Goal: Complete application form: Complete application form

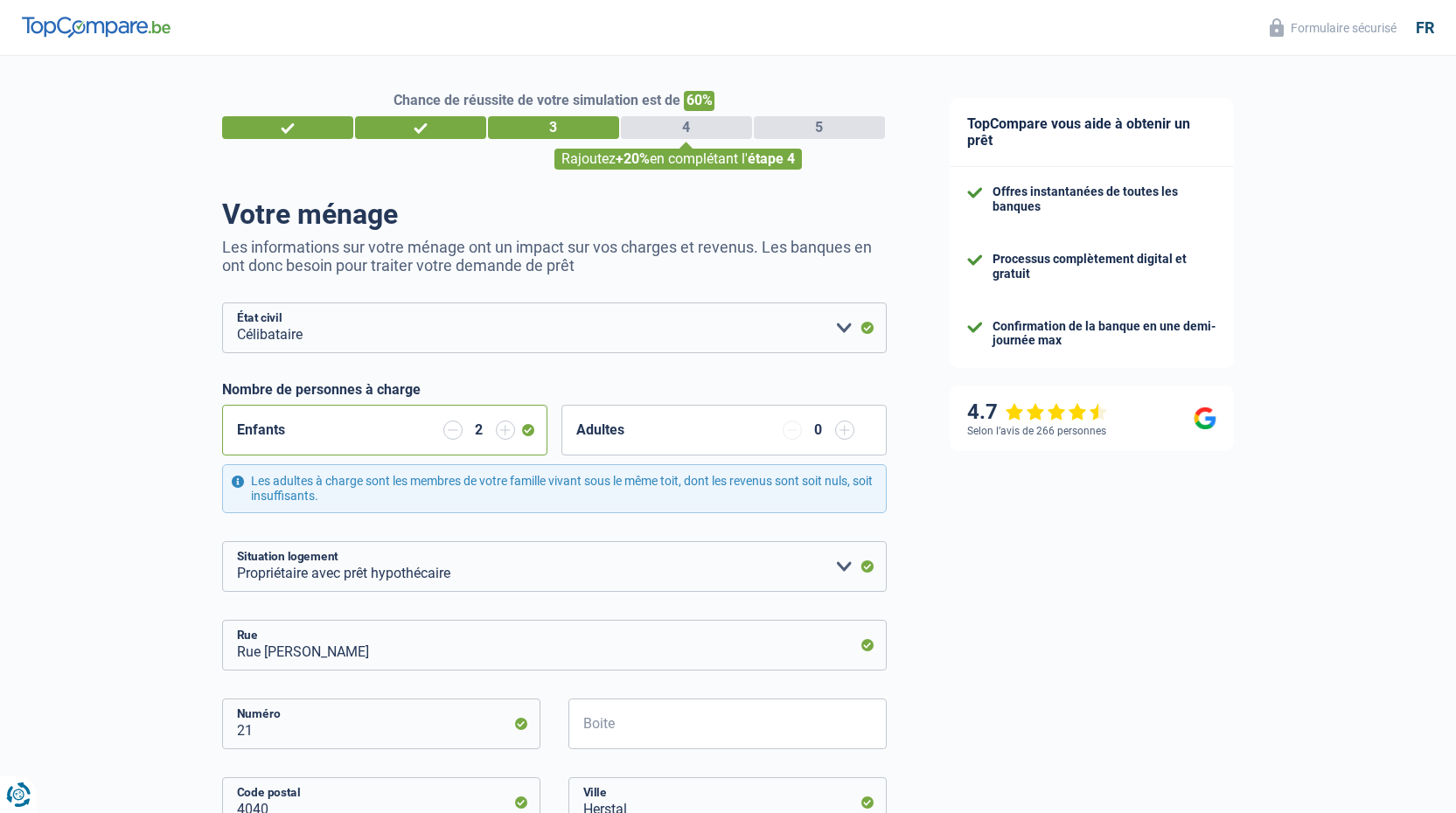
select select "single"
select select "ownerWithMortgage"
select select "BE"
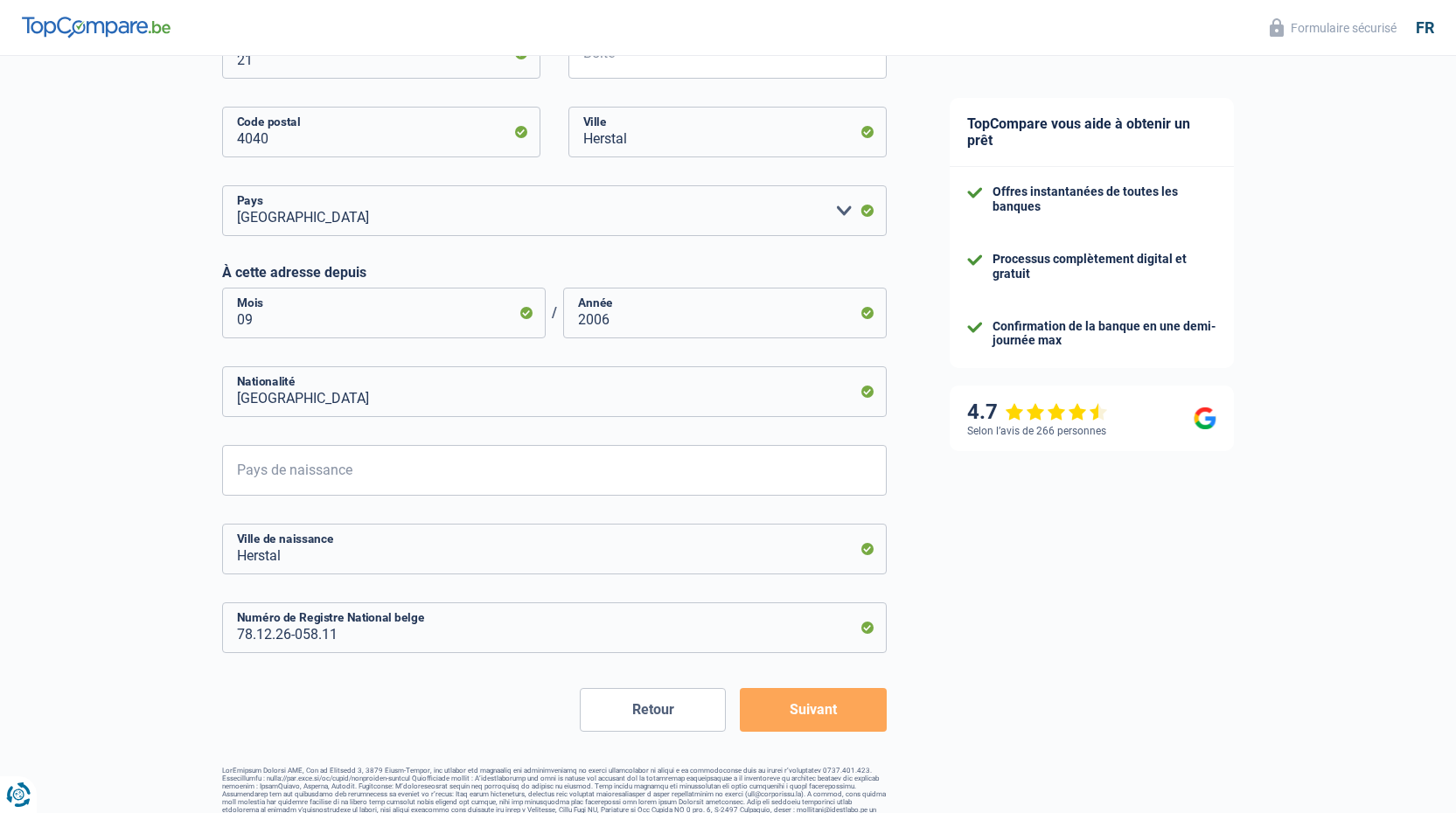
scroll to position [692, 0]
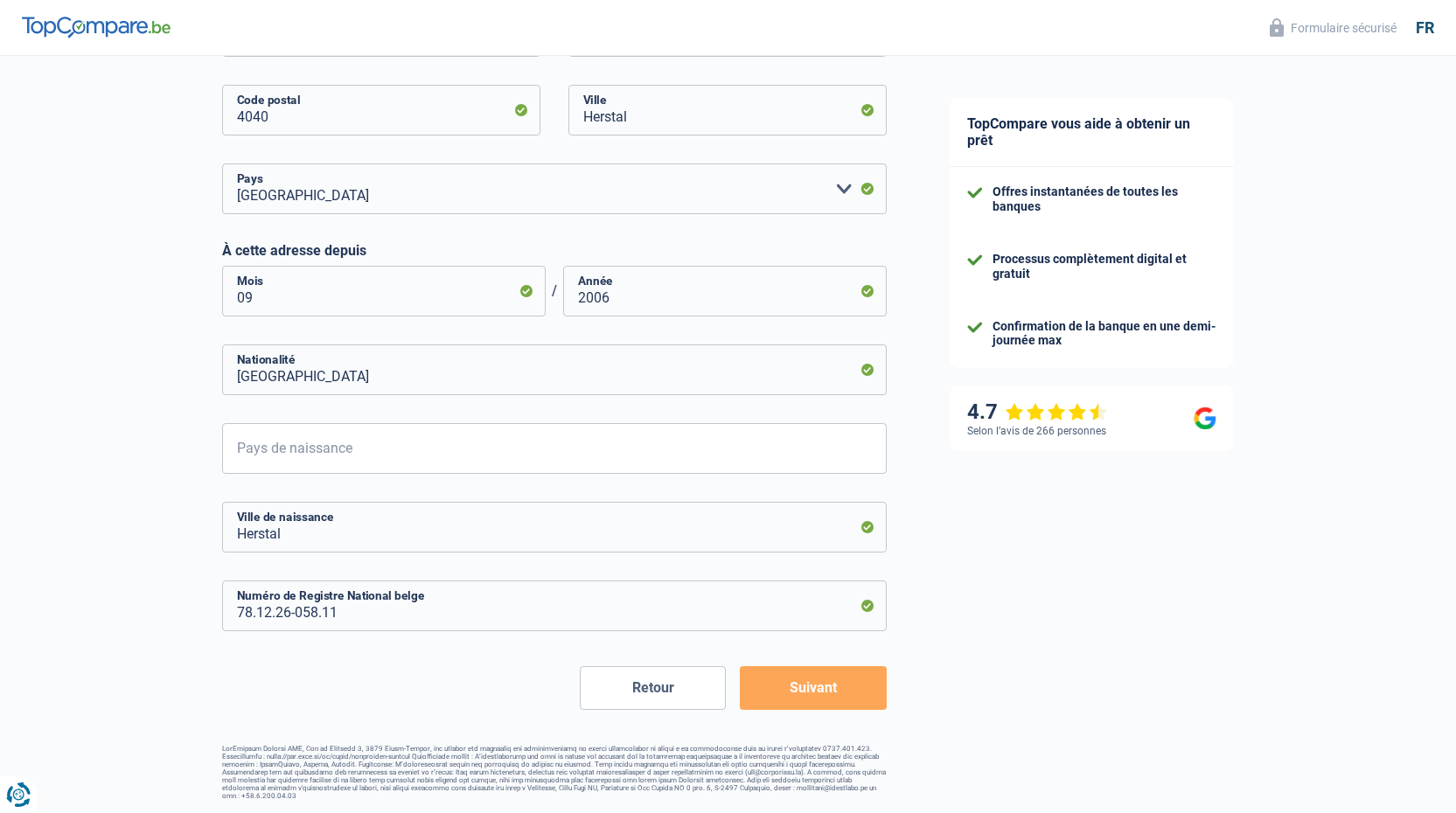
click at [869, 685] on button "Suivant" at bounding box center [812, 688] width 146 height 43
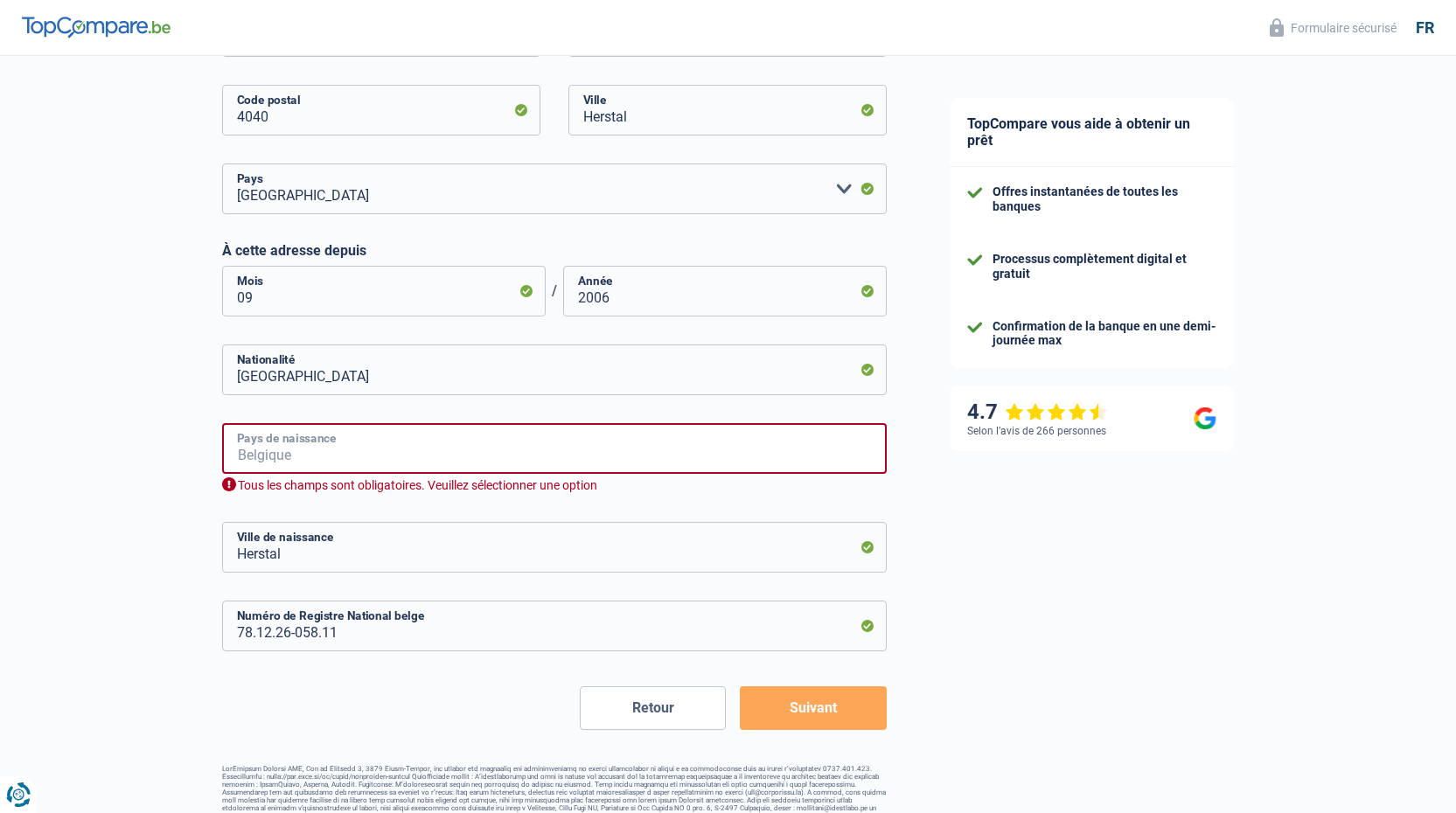
click at [591, 455] on input "Pays de naissance" at bounding box center [554, 448] width 664 height 50
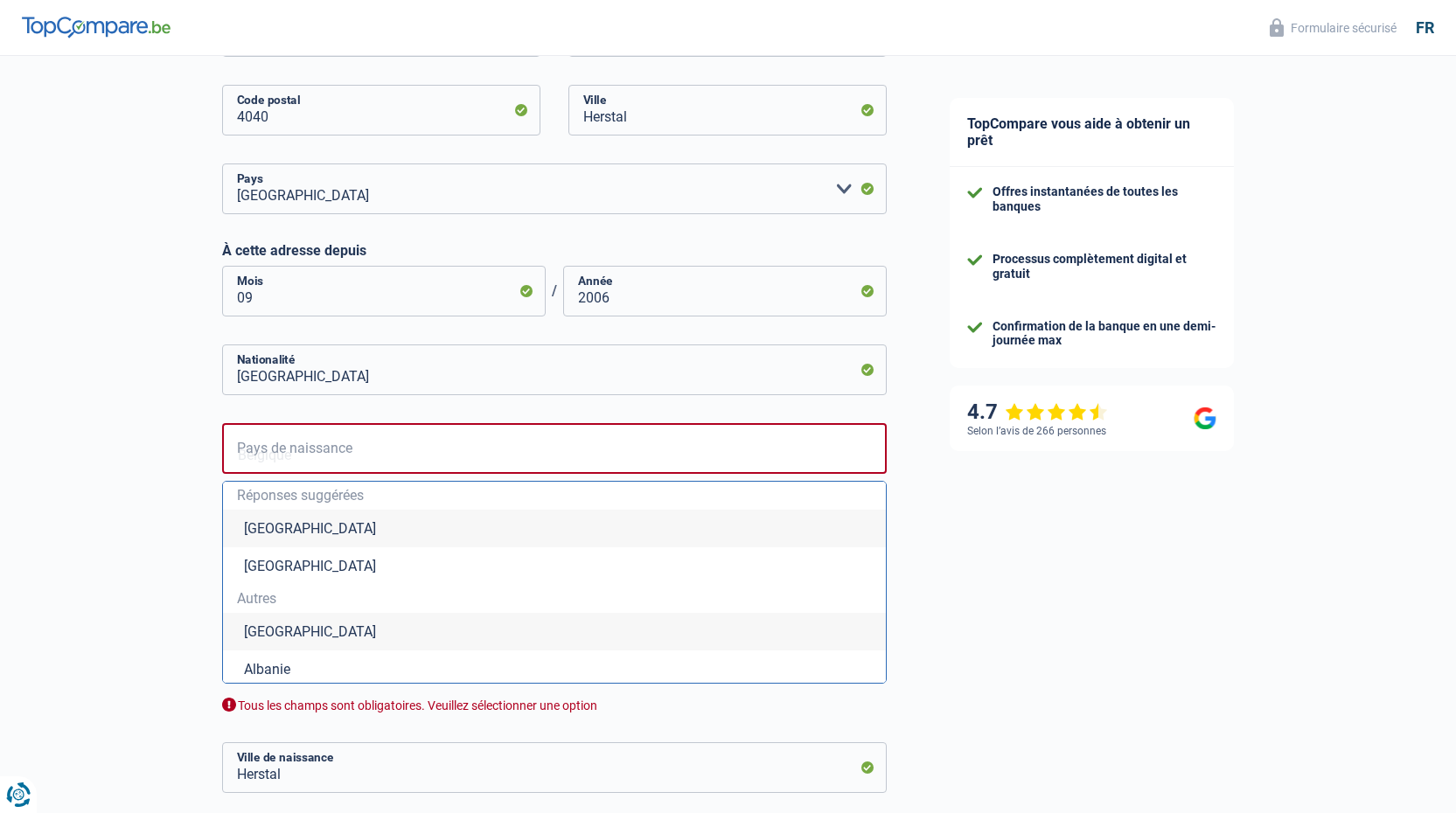
drag, startPoint x: 273, startPoint y: 528, endPoint x: 286, endPoint y: 527, distance: 13.0
click at [273, 528] on li "[GEOGRAPHIC_DATA]" at bounding box center [554, 528] width 662 height 37
type input "[GEOGRAPHIC_DATA]"
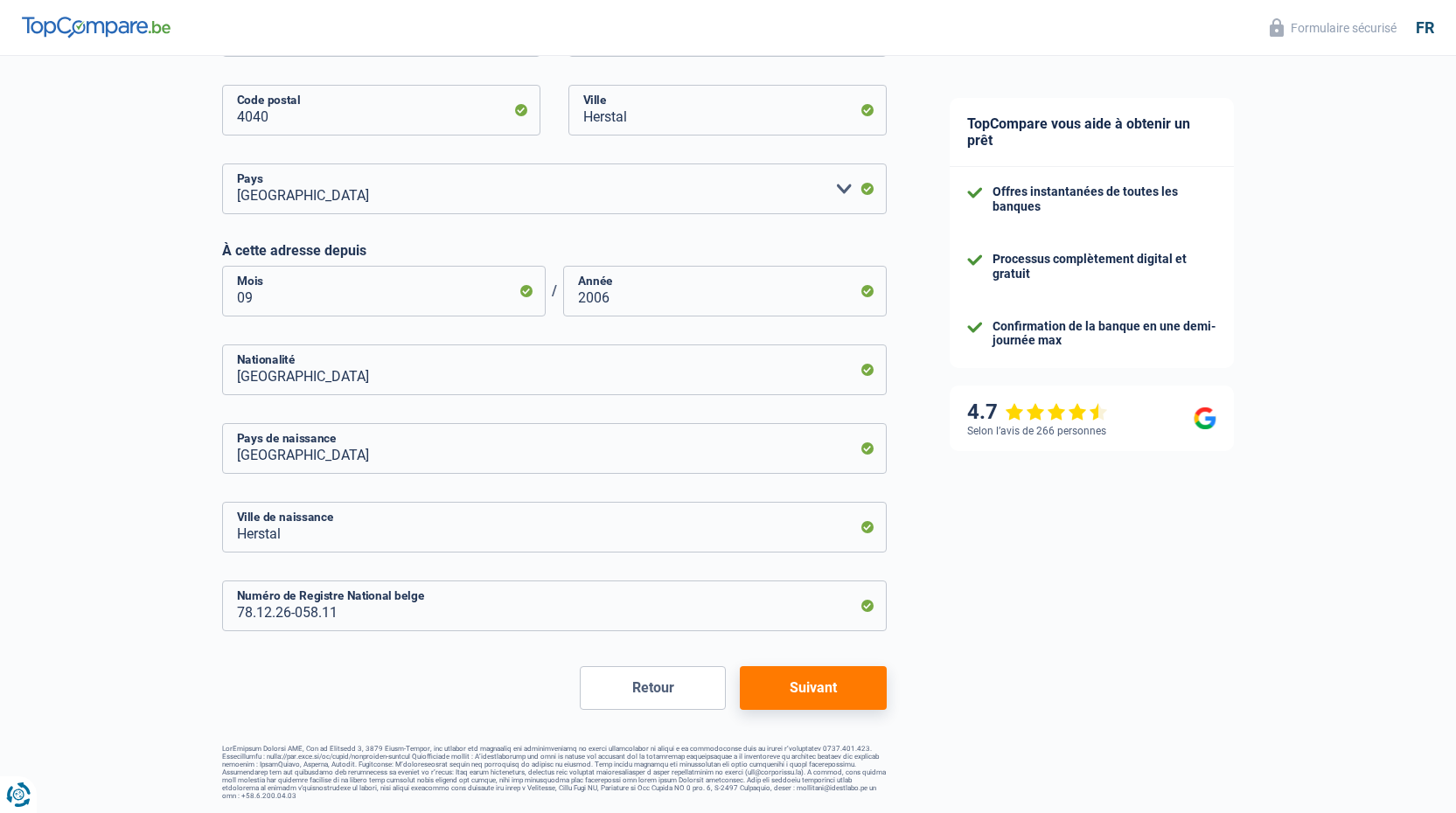
click at [805, 693] on button "Suivant" at bounding box center [812, 688] width 146 height 43
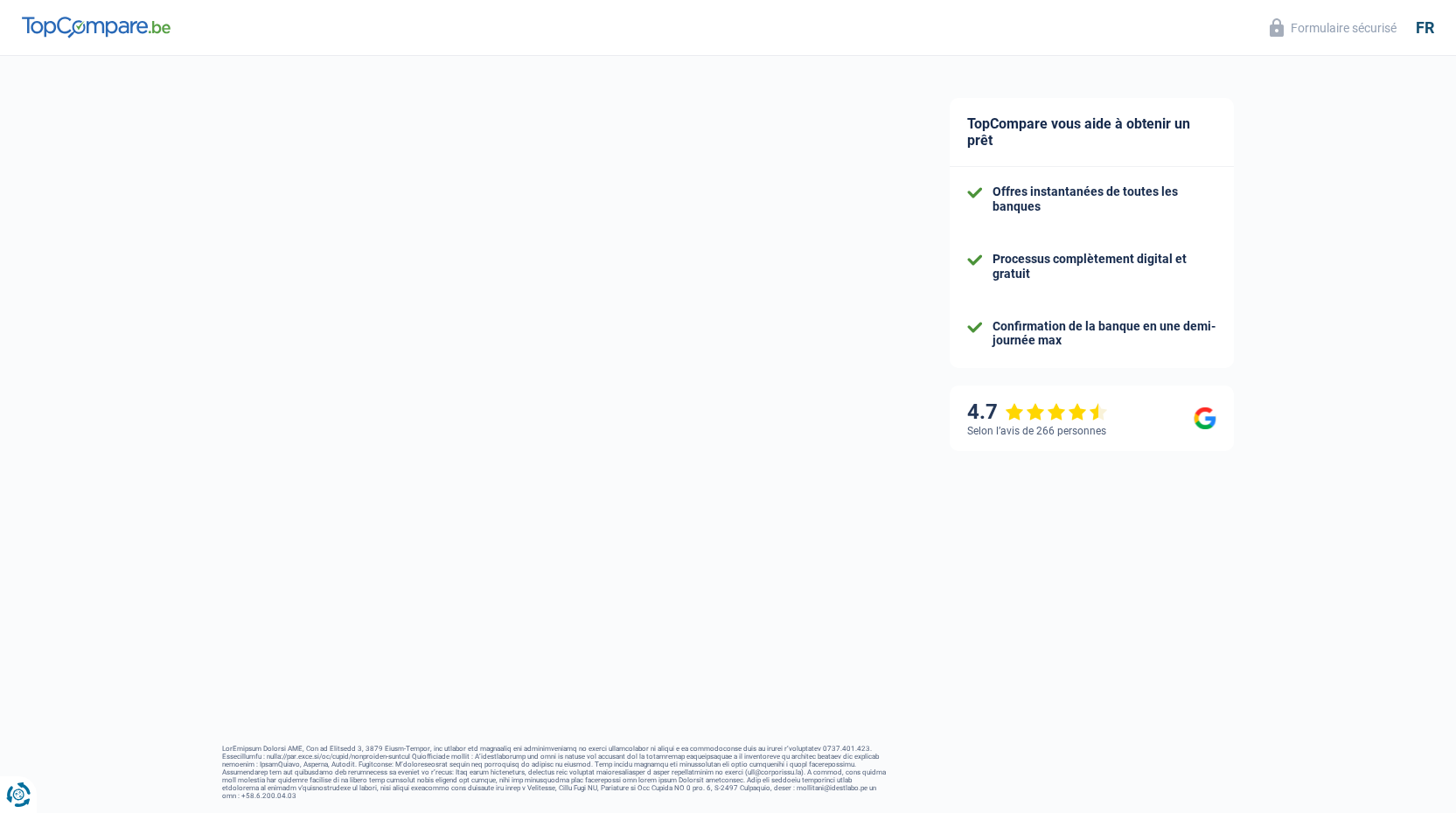
select select "familyAllowances"
select select "netSalary"
select select "mortgage"
select select "420"
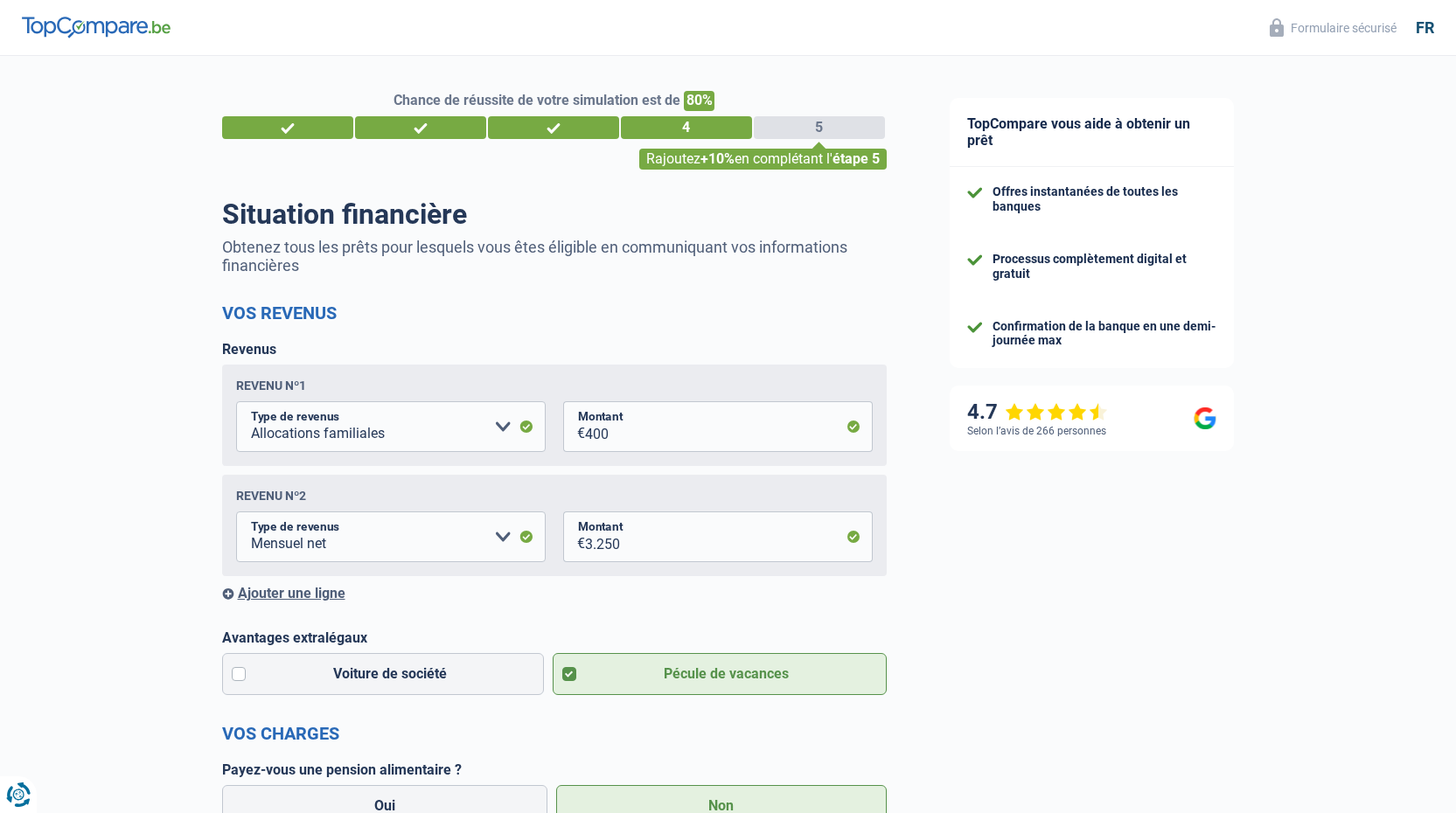
click at [318, 598] on div "Ajouter une ligne" at bounding box center [554, 593] width 664 height 17
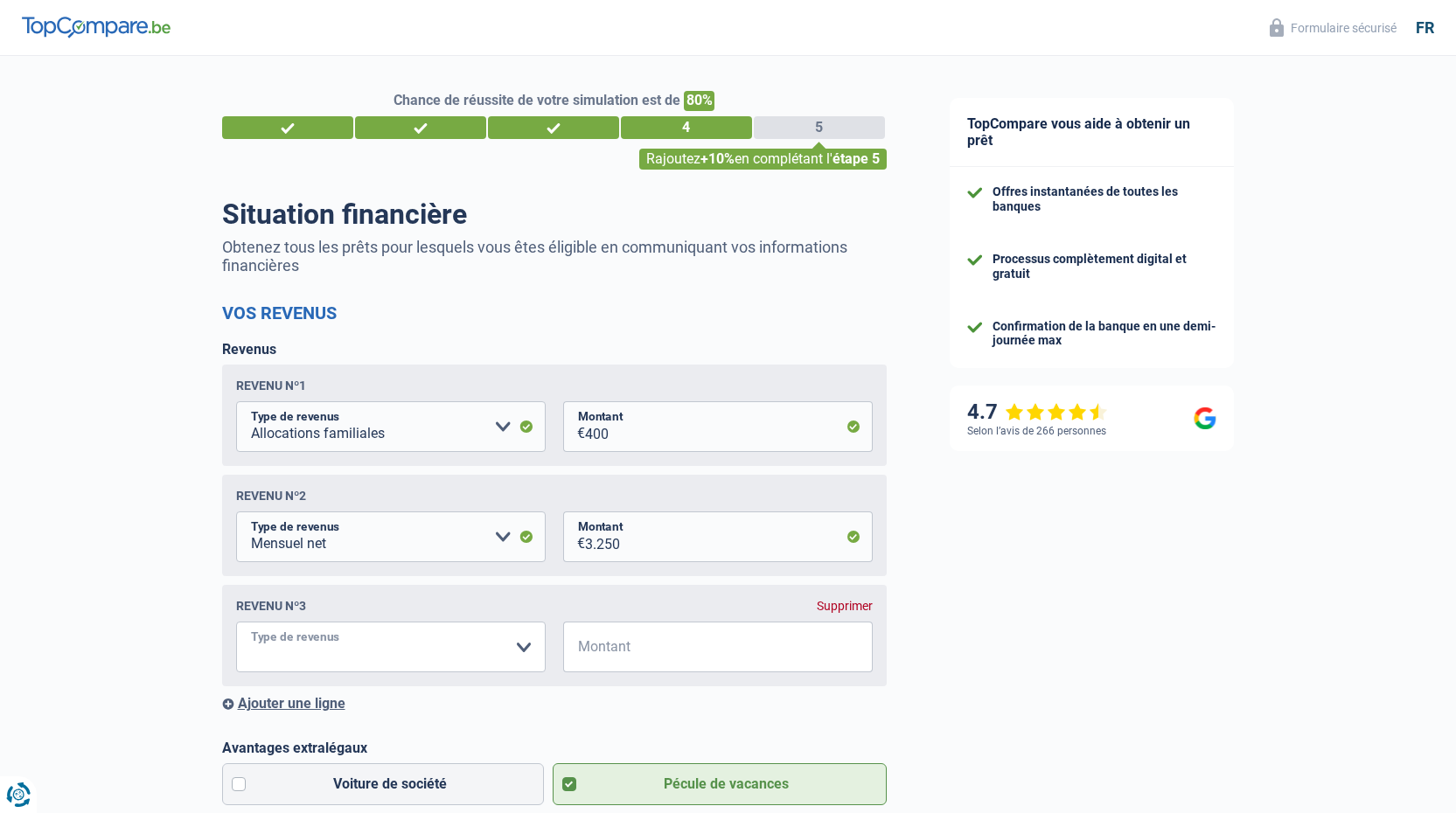
click at [321, 647] on select "Allocation d'handicap Allocations chômage Allocations familiales Chèques repas …" at bounding box center [391, 646] width 310 height 50
select select "netSalary"
click at [236, 626] on select "Allocation d'handicap Allocations chômage Allocations familiales Chèques repas …" at bounding box center [391, 646] width 310 height 50
click at [609, 655] on input "Montant" at bounding box center [728, 646] width 287 height 50
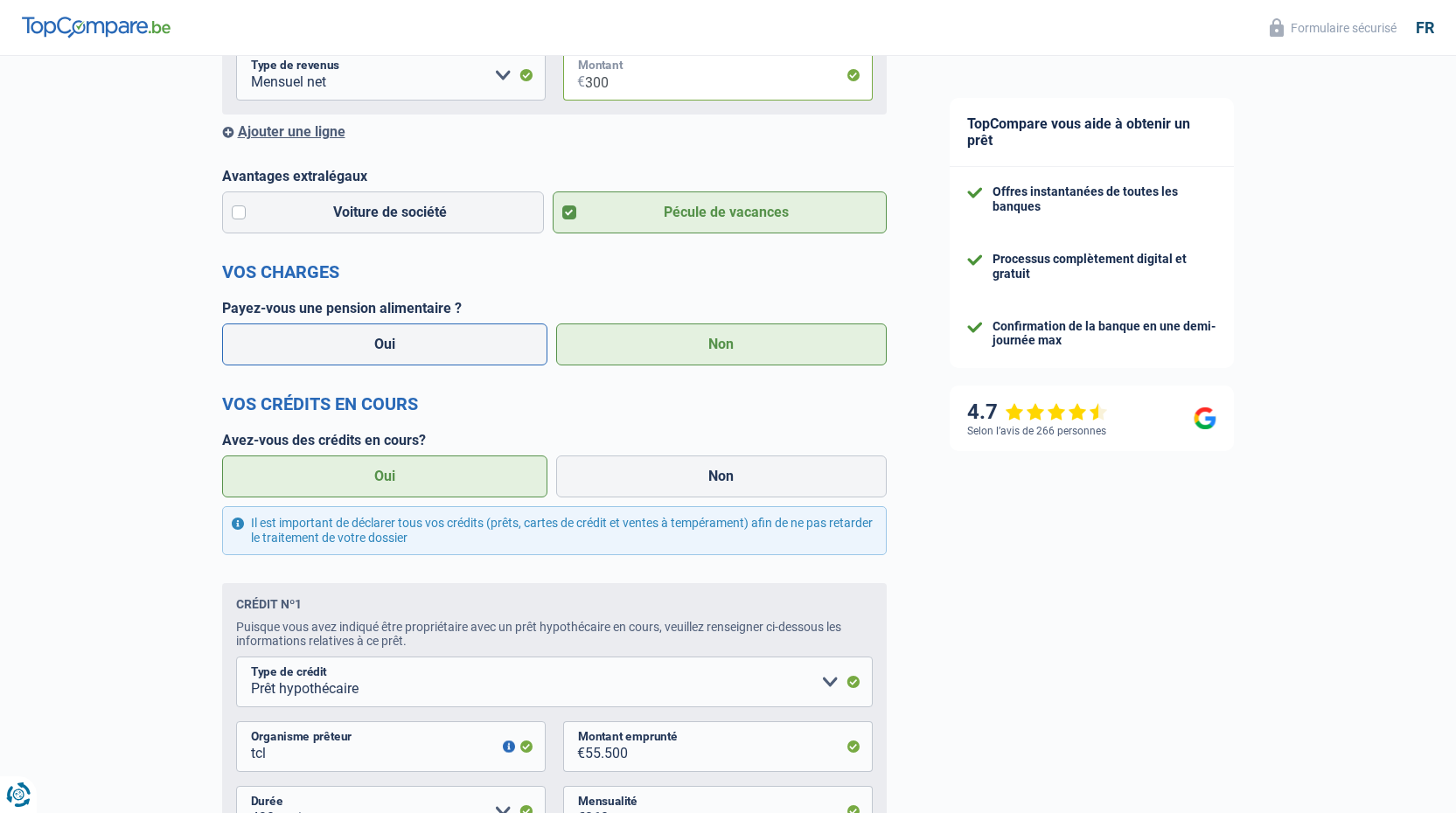
scroll to position [612, 0]
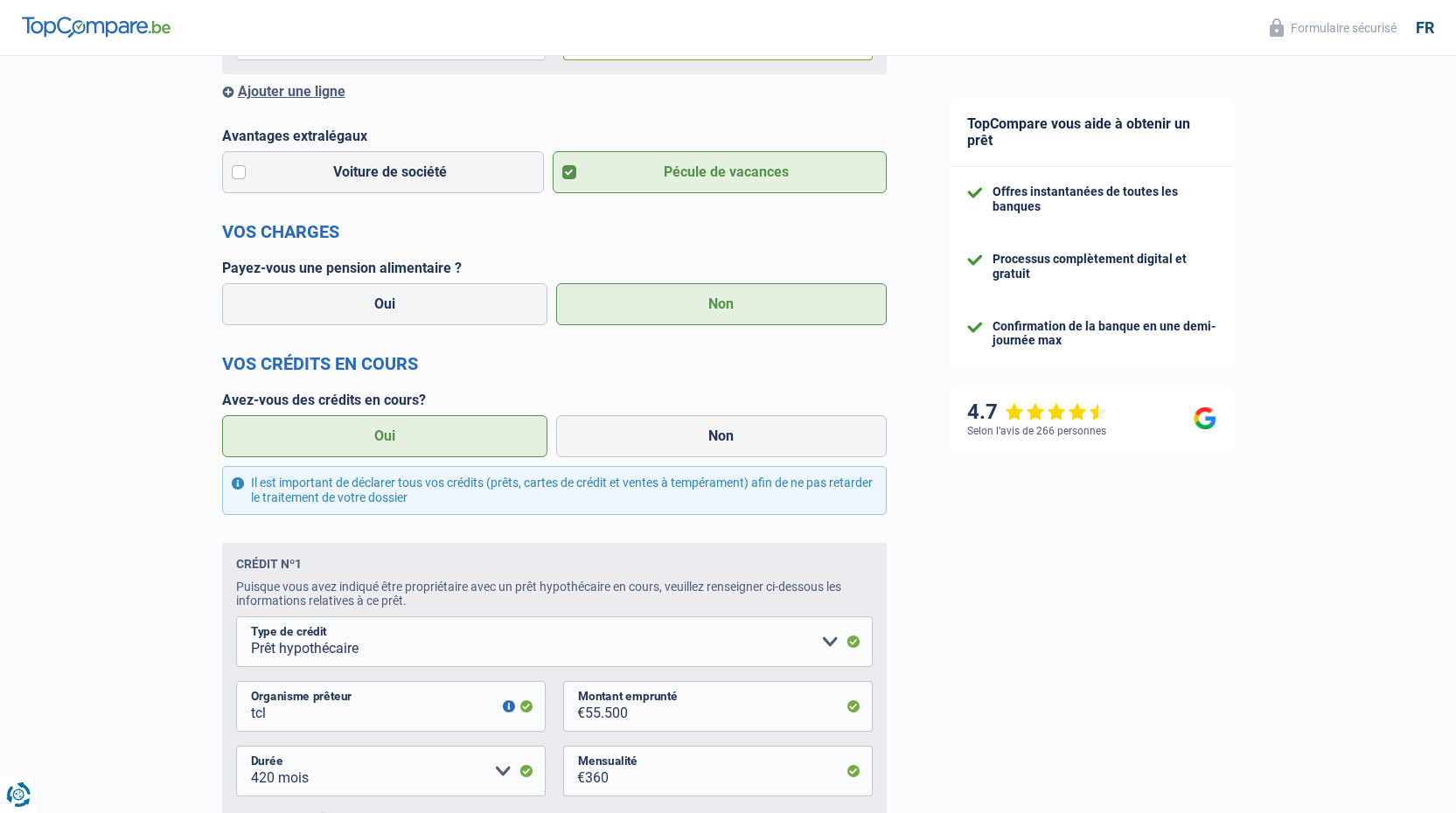
type input "300"
click at [451, 445] on label "Oui" at bounding box center [385, 436] width 326 height 42
click at [451, 445] on input "Oui" at bounding box center [385, 436] width 326 height 42
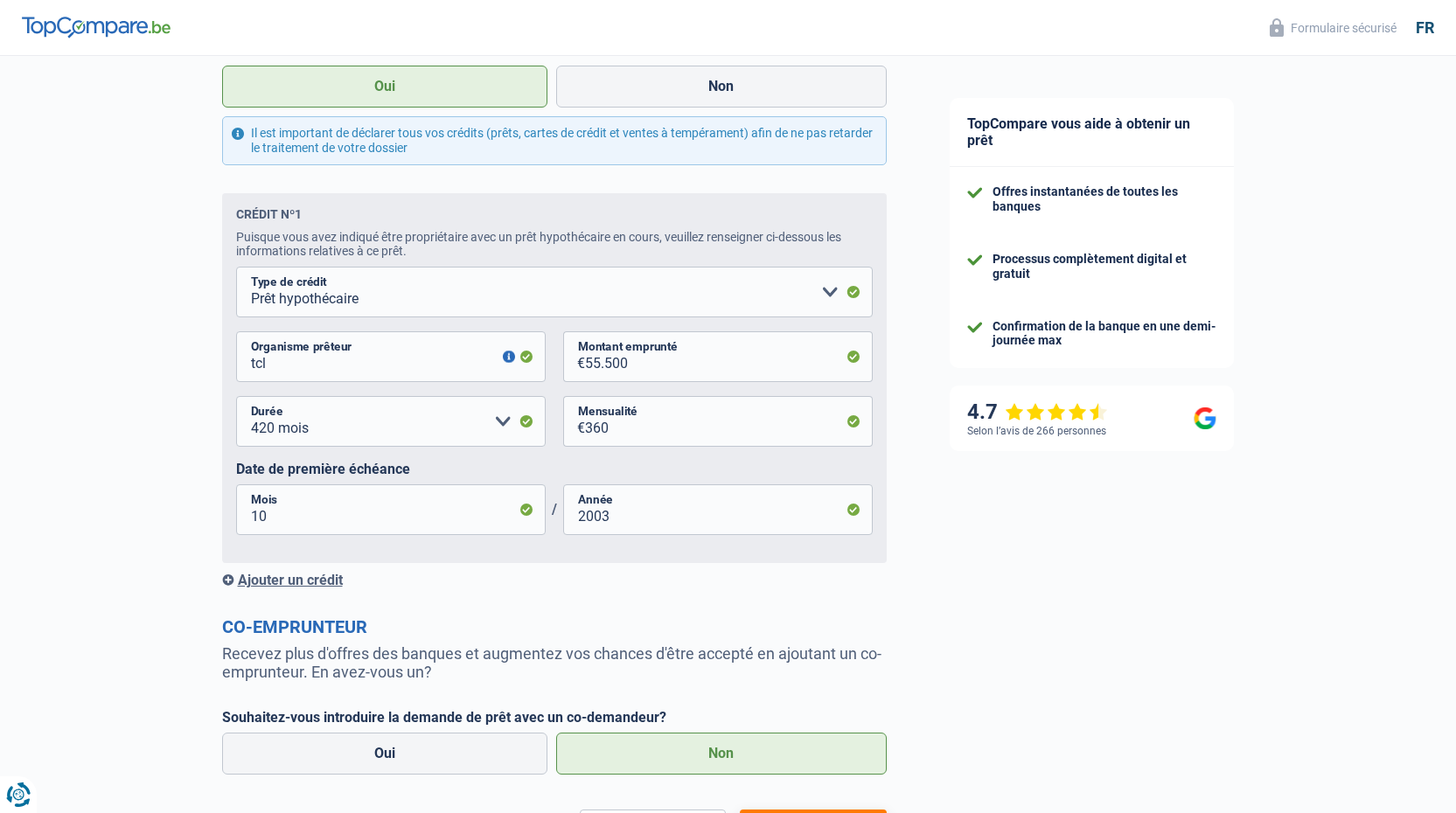
scroll to position [1049, 0]
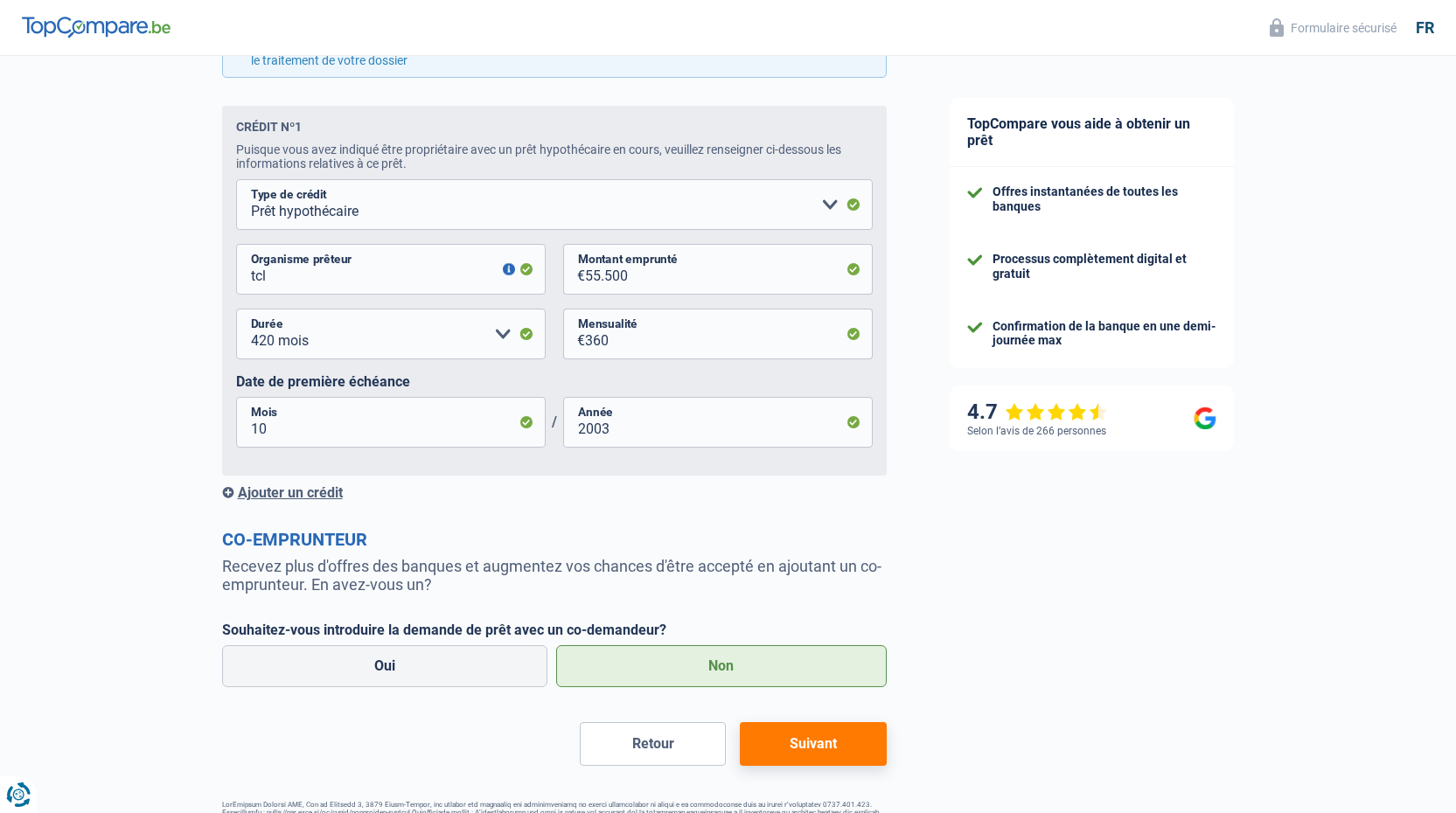
click at [303, 500] on div "Ajouter un crédit" at bounding box center [554, 492] width 664 height 17
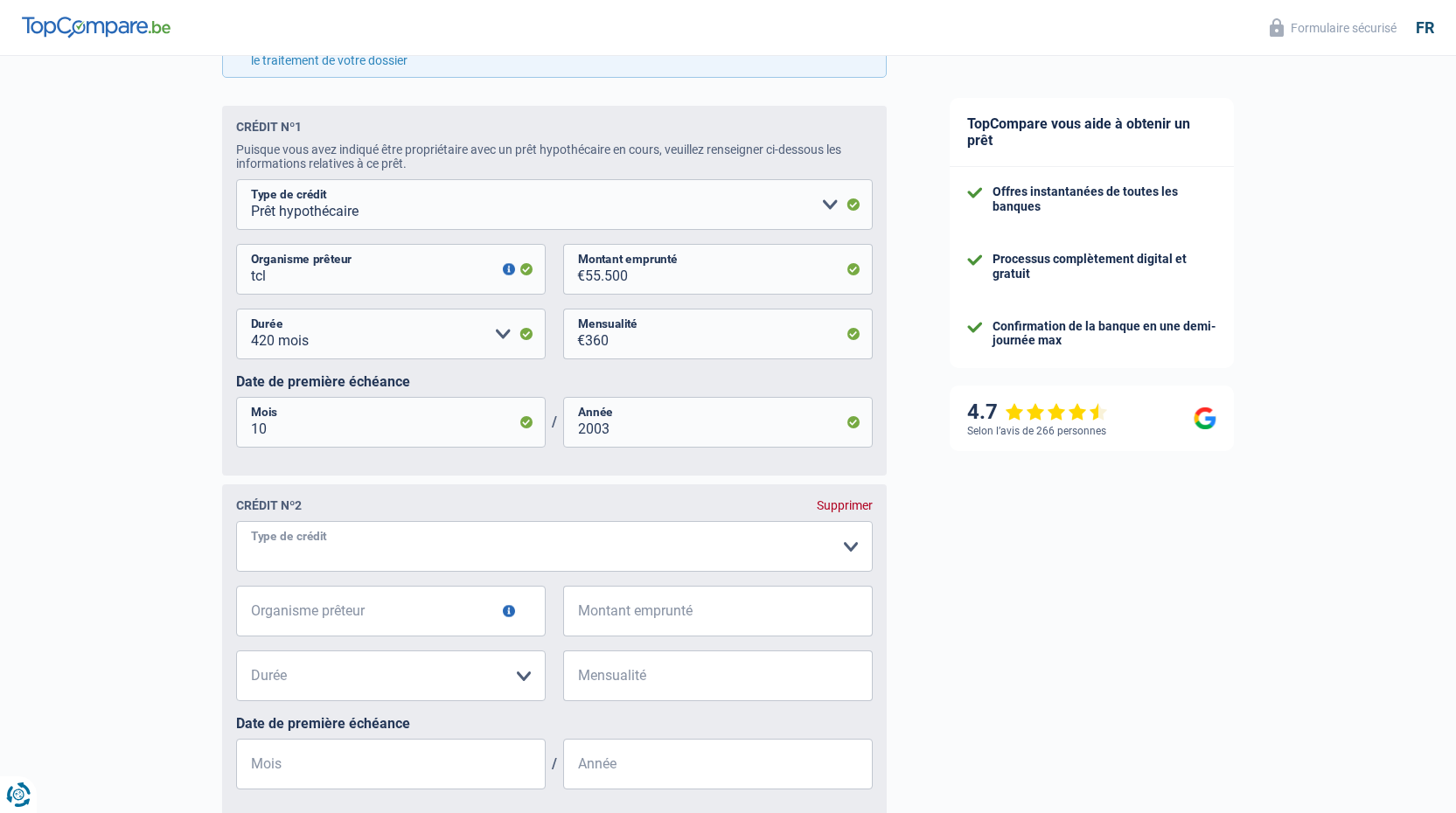
click at [328, 551] on select "Carte ou ouverture de crédit Prêt hypothécaire Vente à tempérament Prêt à tempé…" at bounding box center [554, 546] width 637 height 50
select select "creditConsolidation"
click at [392, 618] on input "Organisme prêteur" at bounding box center [391, 610] width 310 height 50
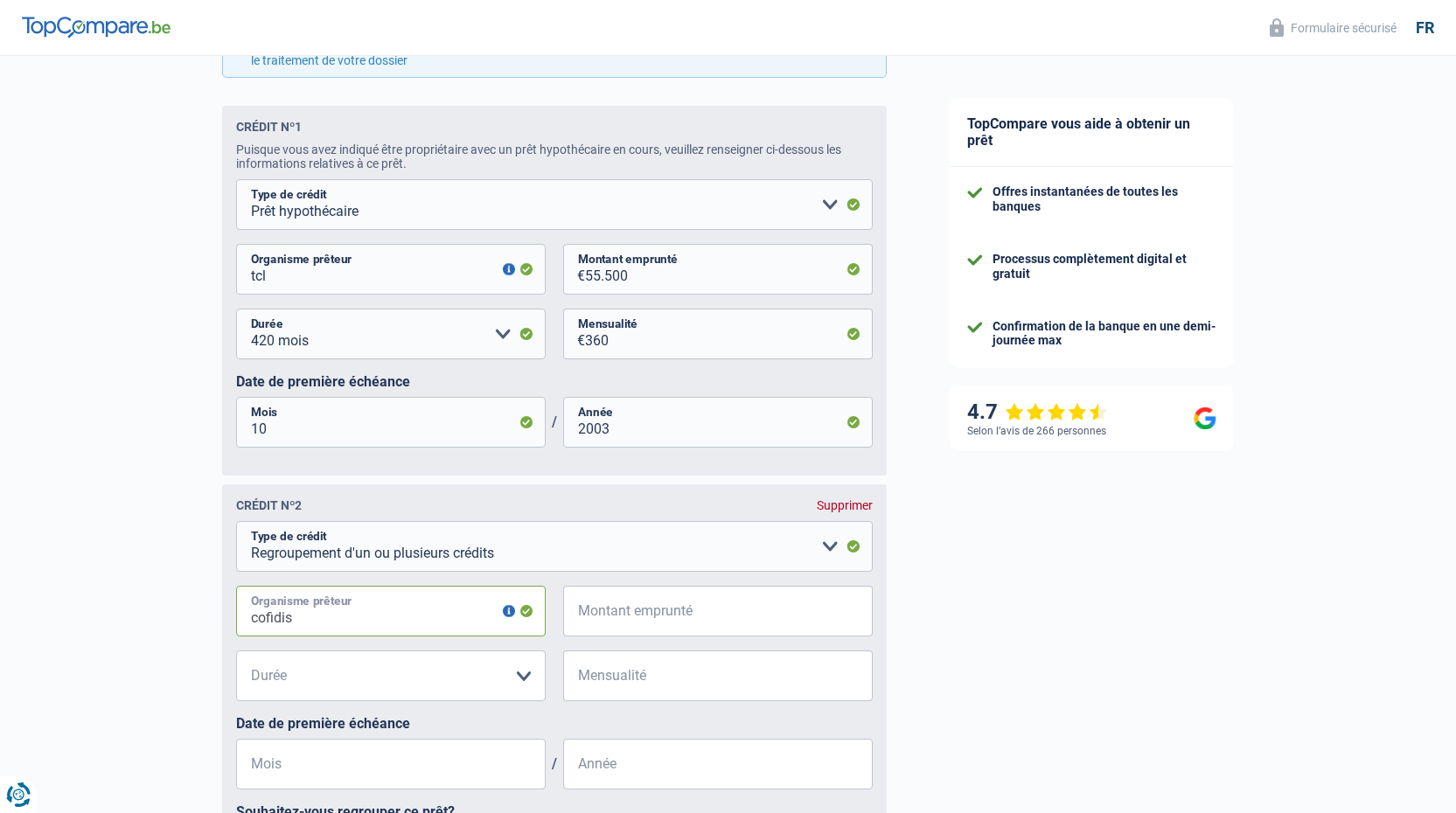
type input "cofidis"
click at [609, 619] on input "Montant emprunté" at bounding box center [728, 610] width 287 height 50
type input "1"
type input "61.000"
click at [367, 686] on select "12 mois 18 mois 24 mois 30 mois 36 mois 42 mois 48 mois 60 mois 72 mois 84 mois…" at bounding box center [391, 675] width 310 height 50
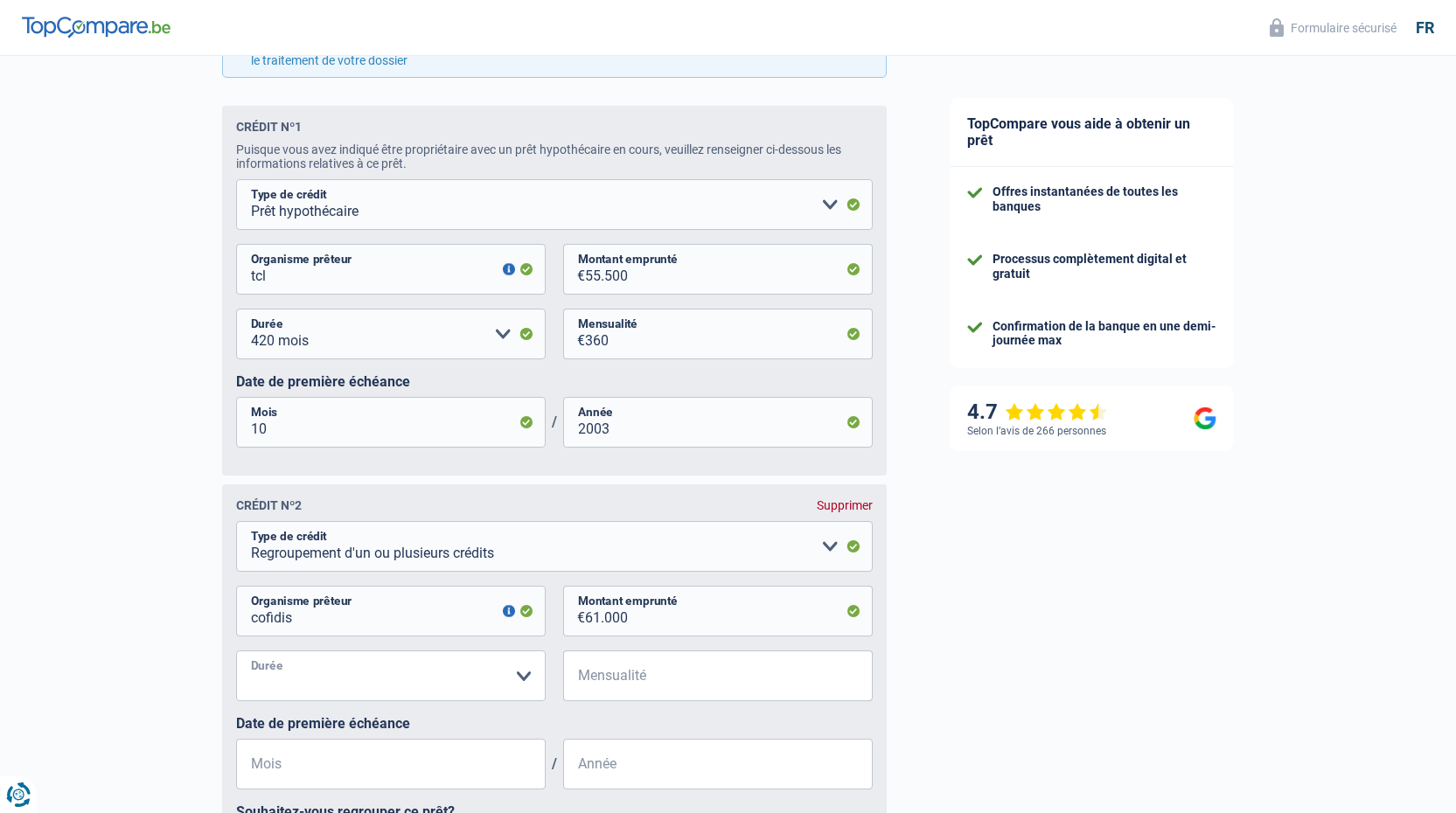
select select "120"
click at [236, 657] on select "12 mois 18 mois 24 mois 30 mois 36 mois 42 mois 48 mois 60 mois 72 mois 84 mois…" at bounding box center [391, 675] width 310 height 50
click at [660, 698] on input "Mensualité" at bounding box center [728, 675] width 287 height 50
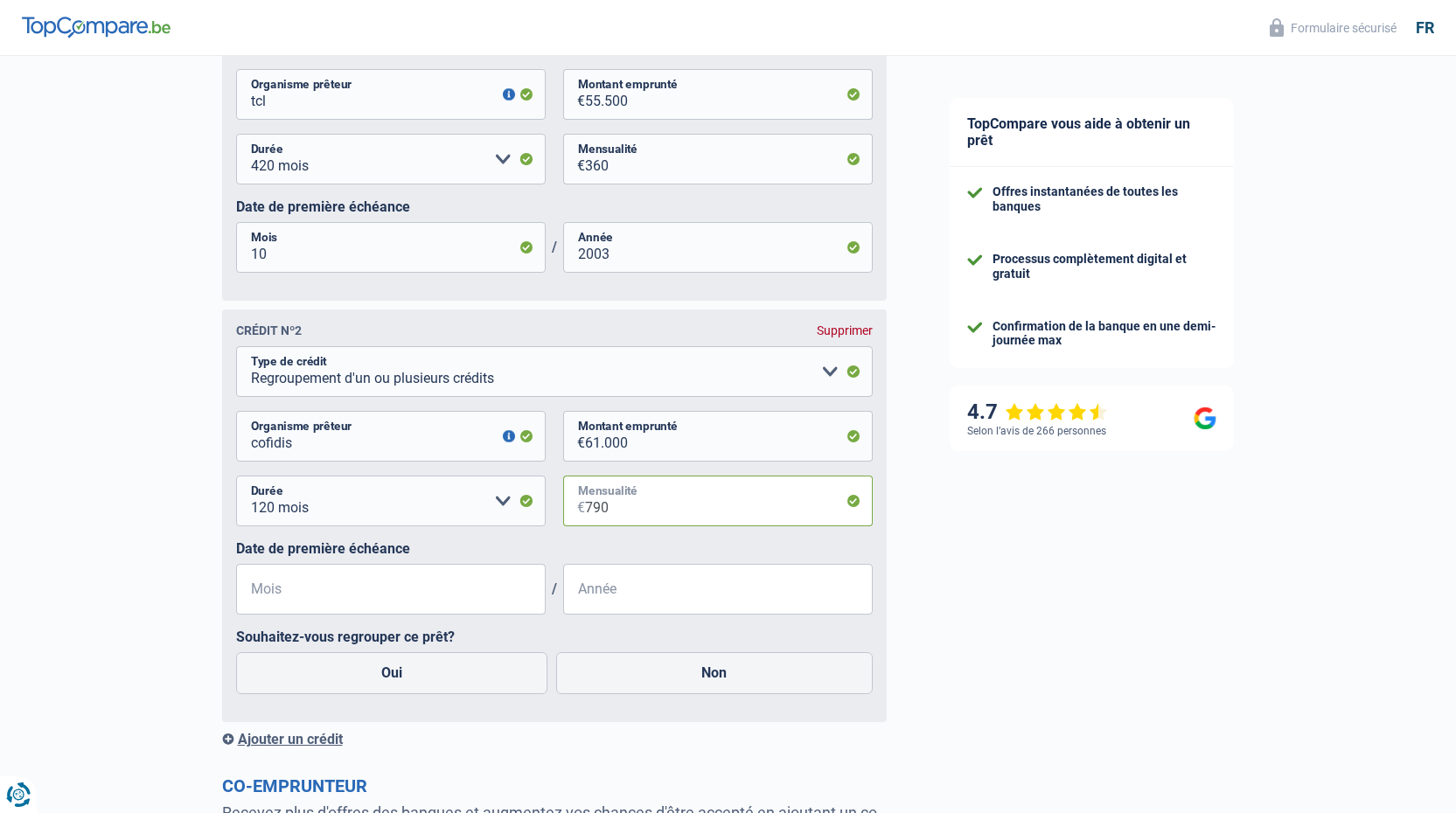
type input "790"
click at [278, 589] on input "Mois" at bounding box center [391, 588] width 310 height 50
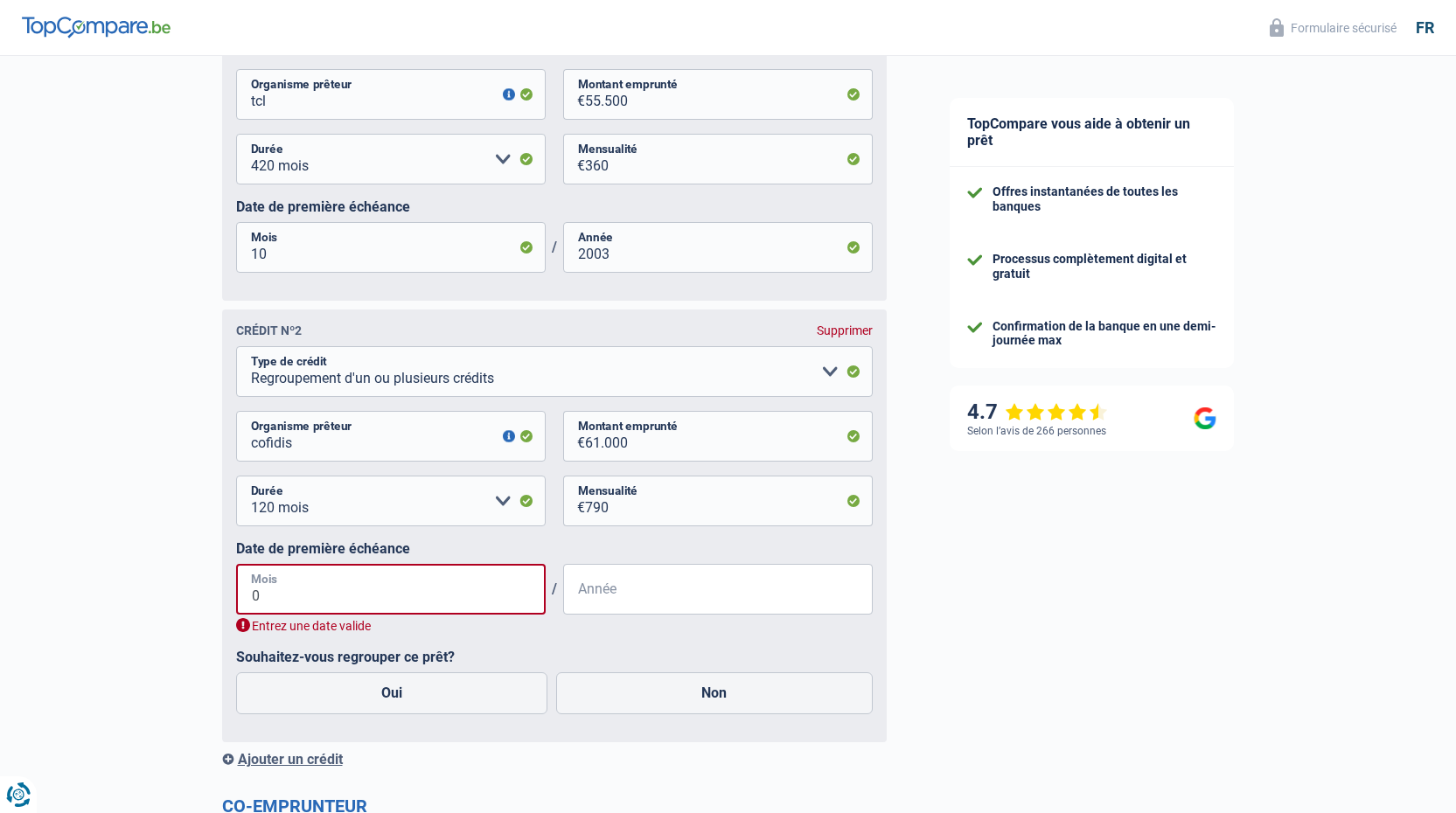
type input "04"
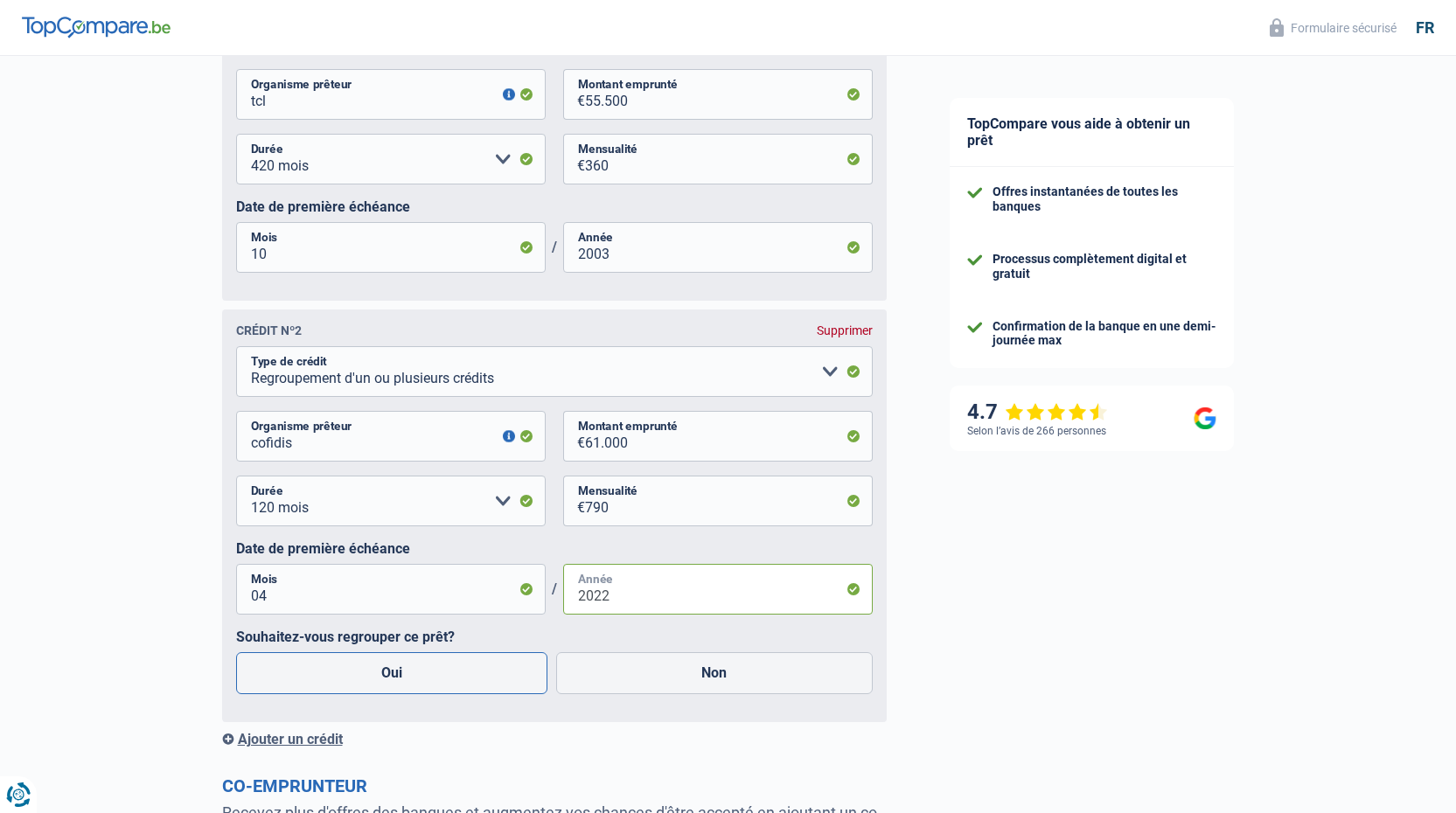
type input "2022"
click at [412, 692] on label "Oui" at bounding box center [392, 673] width 312 height 42
click at [412, 692] on input "Oui" at bounding box center [392, 673] width 312 height 42
radio input "true"
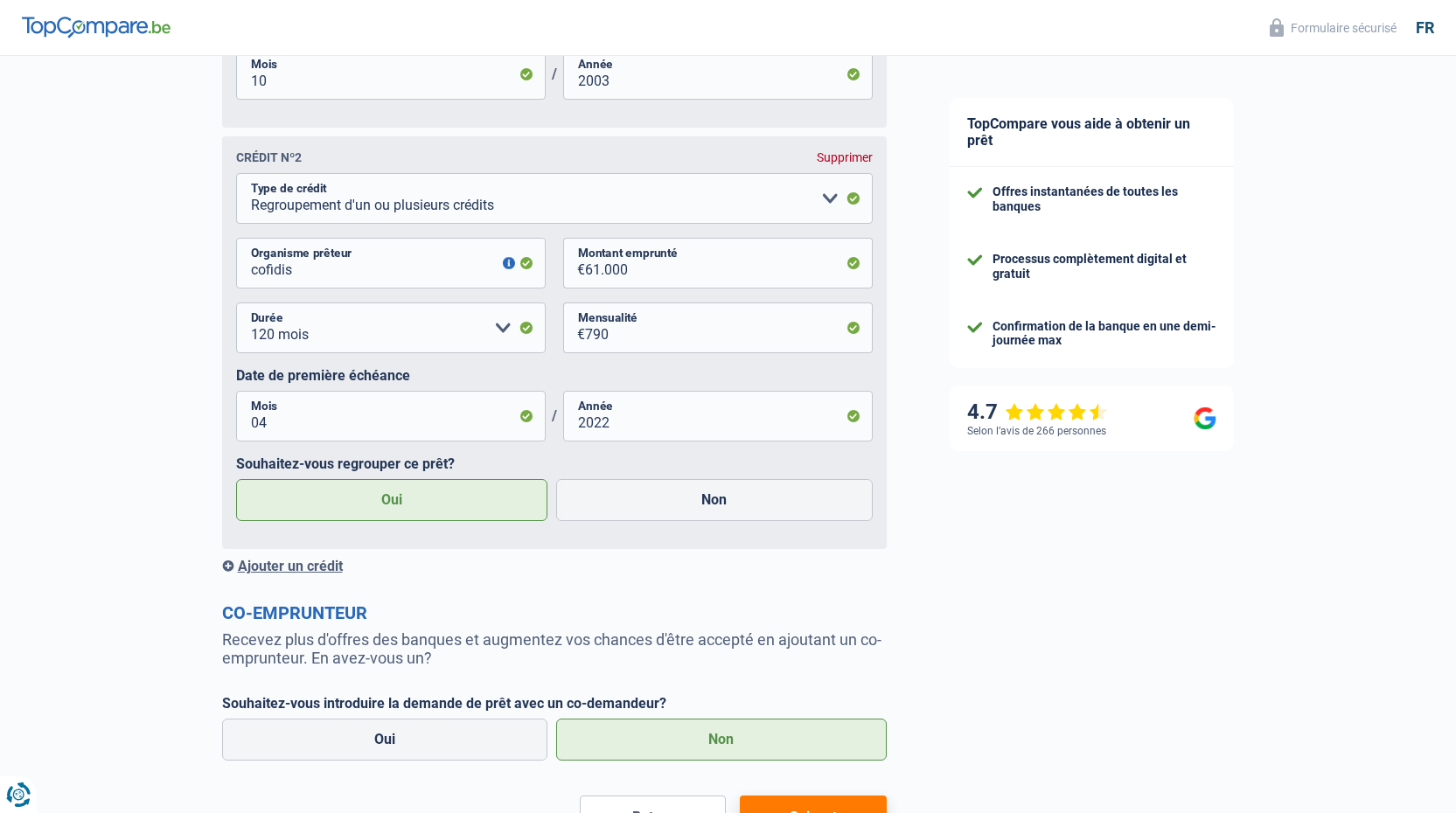
scroll to position [1398, 0]
click at [318, 572] on div "Ajouter un crédit" at bounding box center [554, 563] width 664 height 17
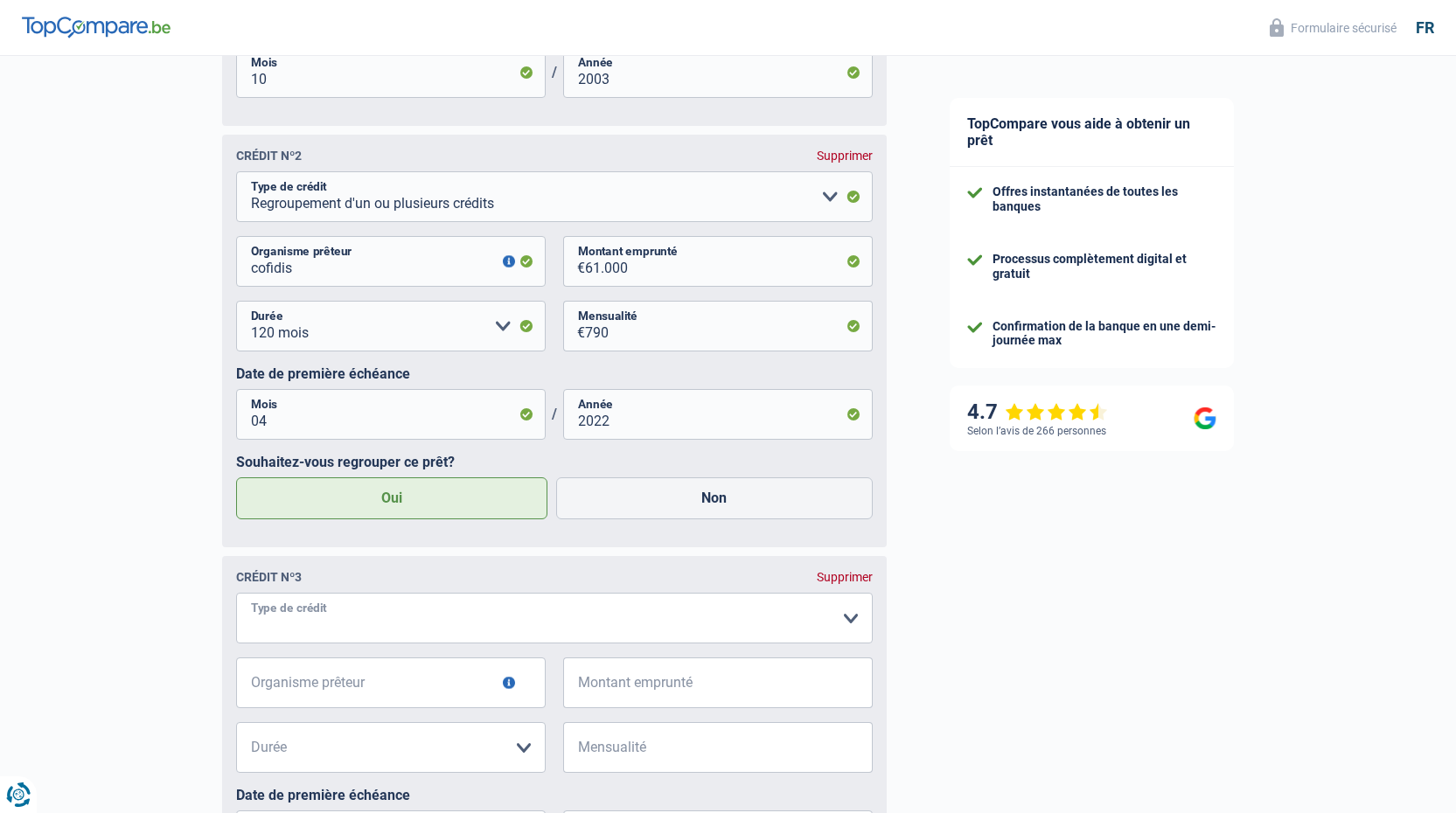
click at [347, 631] on select "Carte ou ouverture de crédit Prêt hypothécaire Vente à tempérament Prêt à tempé…" at bounding box center [554, 617] width 637 height 50
select select "carLoan"
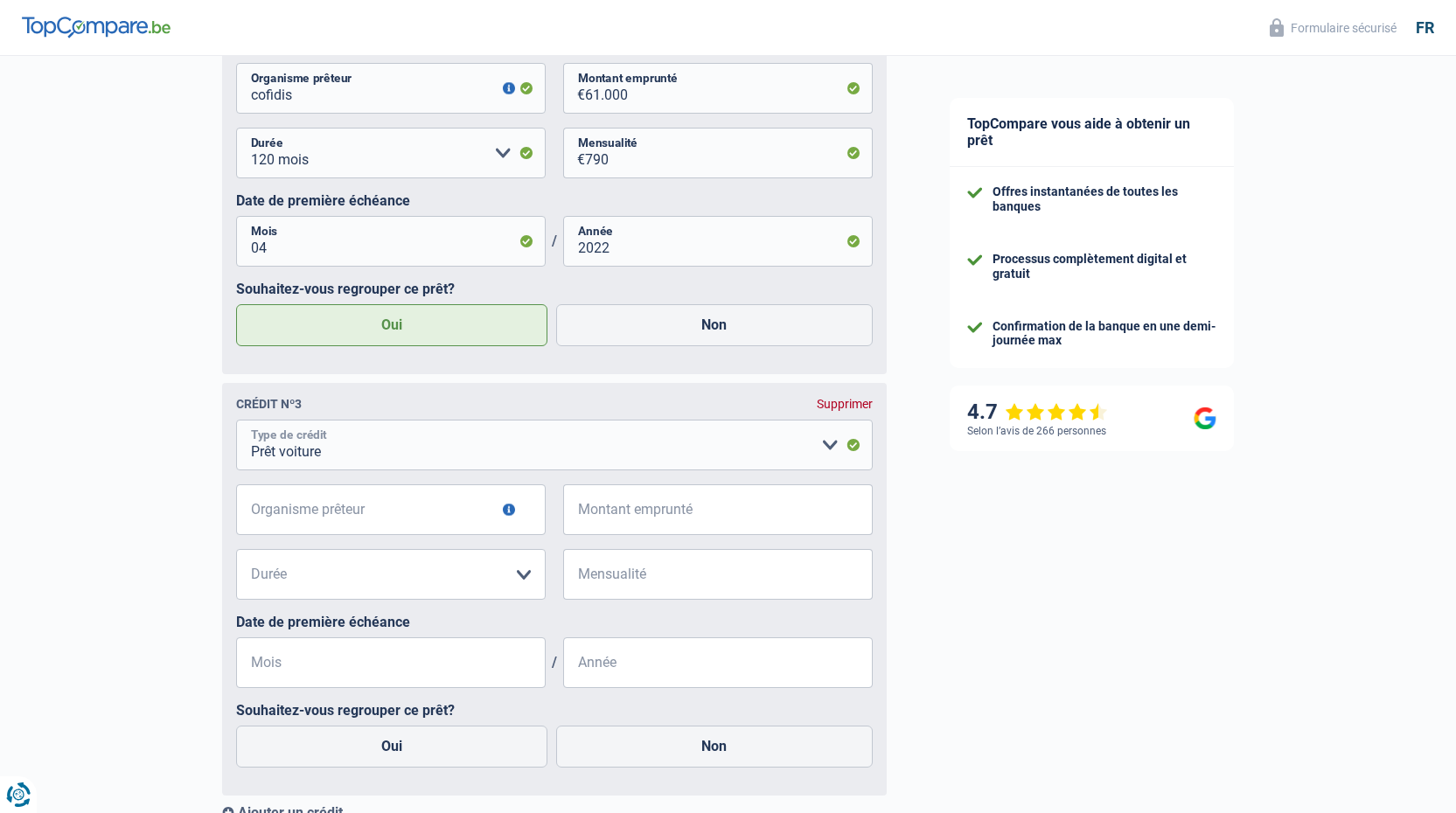
scroll to position [1573, 0]
click at [358, 523] on input "Organisme prêteur" at bounding box center [391, 507] width 310 height 50
type input "alpha crédit"
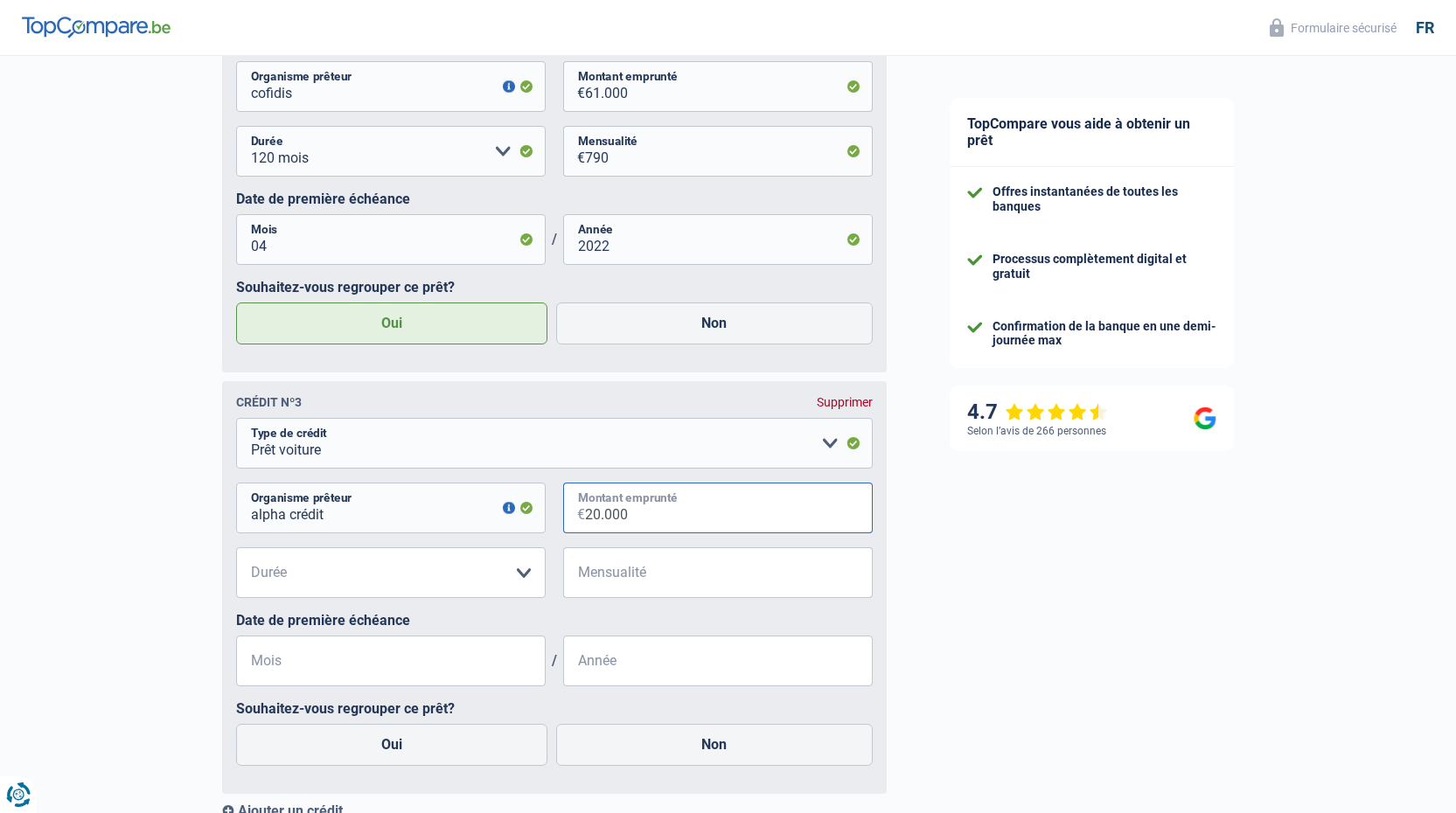
type input "20.000"
click at [398, 587] on select "12 mois 18 mois 24 mois 30 mois 36 mois 42 mois 48 mois 60 mois 72 mois 84 mois…" at bounding box center [391, 571] width 310 height 50
select select "60"
click at [236, 554] on select "12 mois 18 mois 24 mois 30 mois 36 mois 42 mois 48 mois 60 mois 72 mois 84 mois…" at bounding box center [391, 571] width 310 height 50
click at [674, 585] on input "Mensualité" at bounding box center [728, 571] width 287 height 50
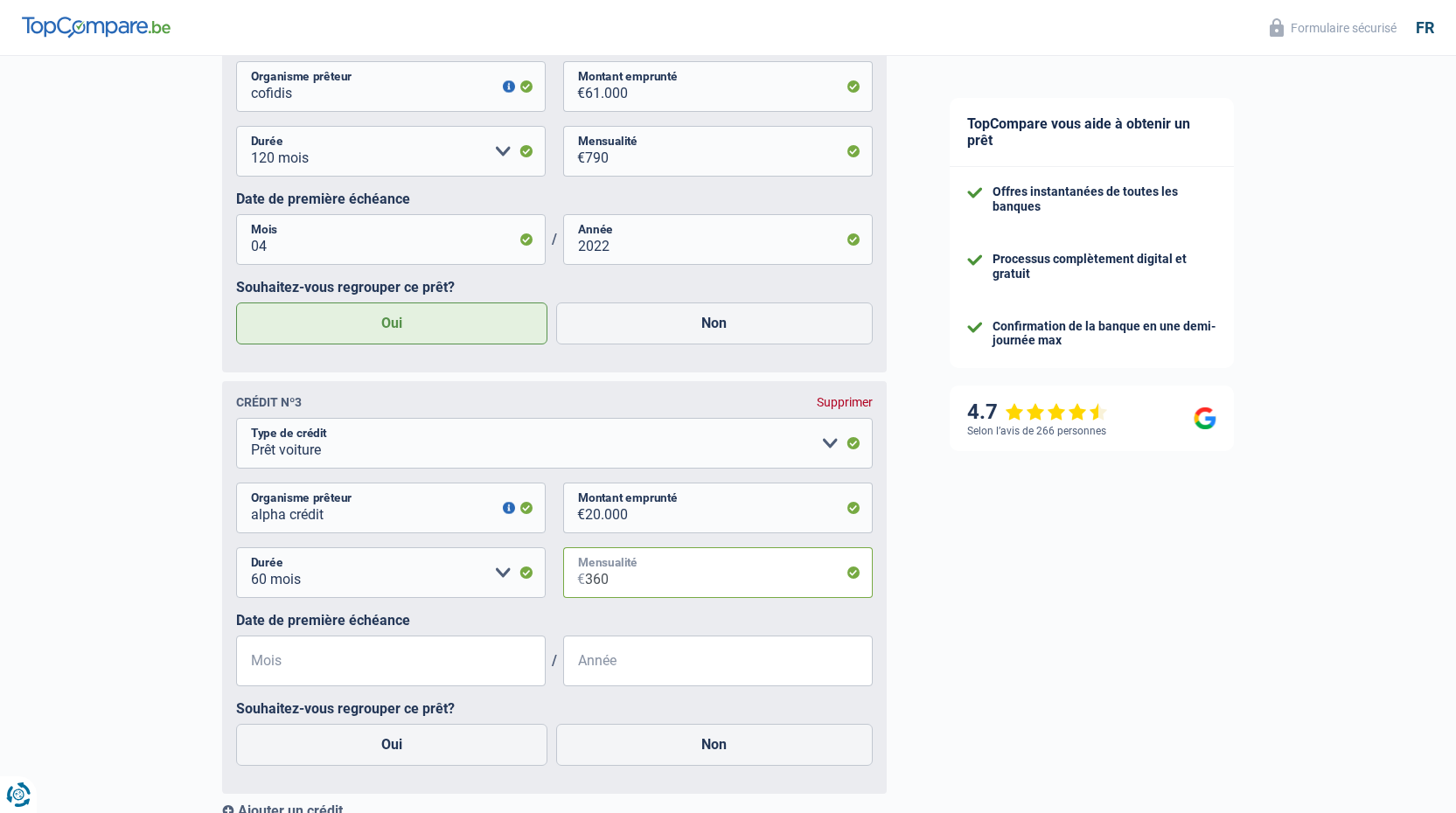
type input "360"
click at [436, 671] on input "Mois" at bounding box center [391, 660] width 310 height 50
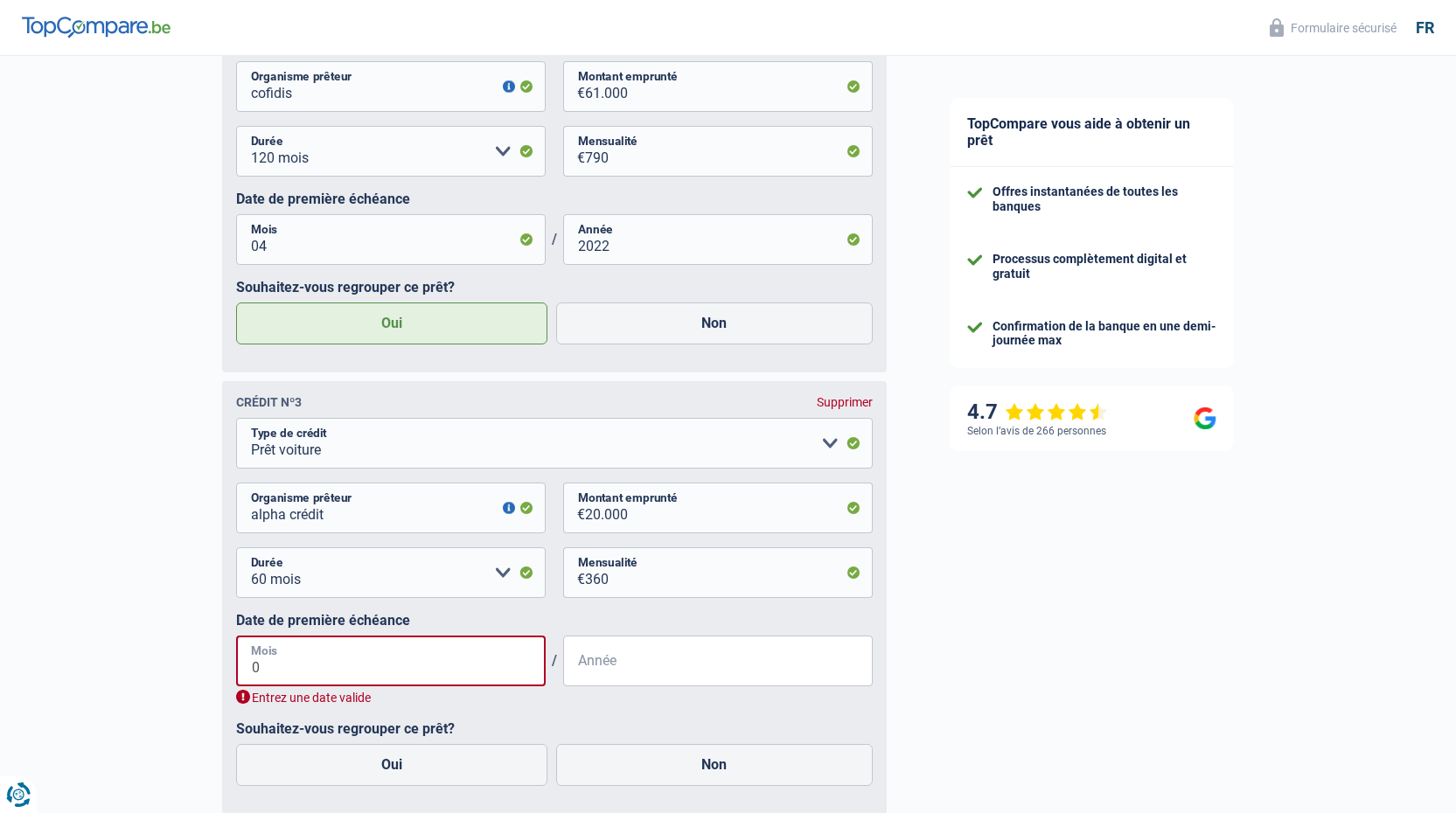
type input "09"
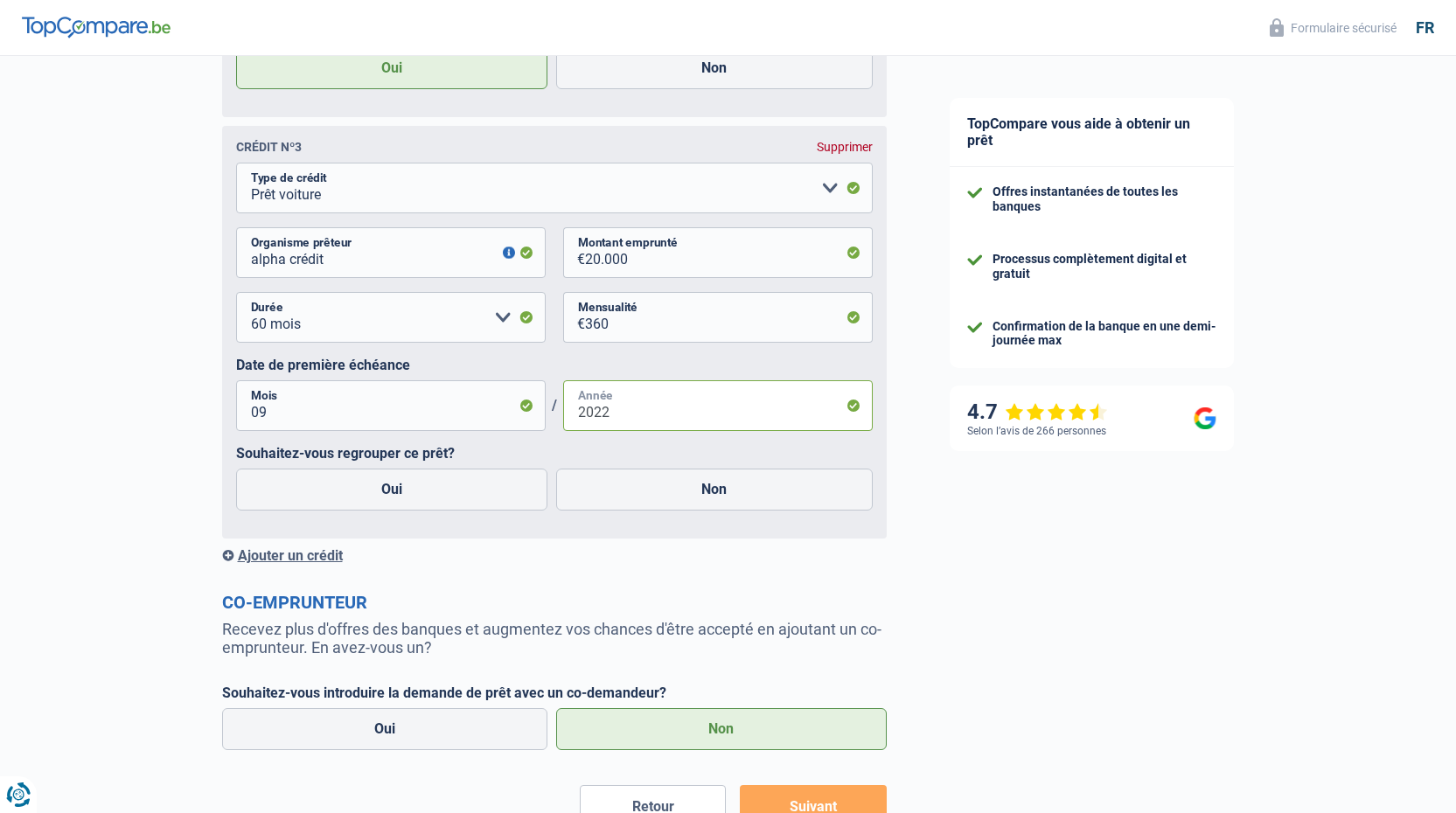
scroll to position [1922, 0]
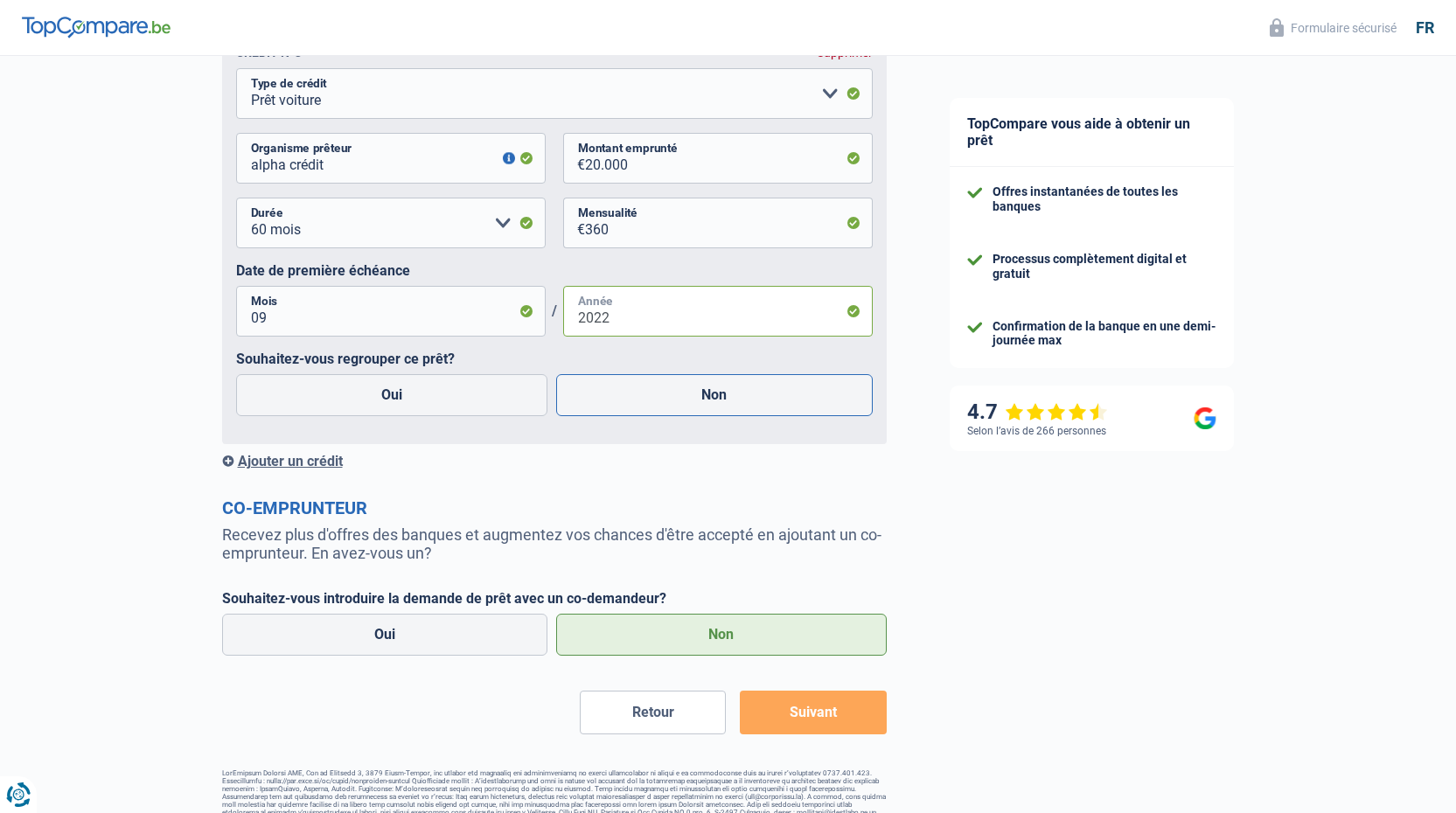
type input "2022"
click at [739, 406] on label "Non" at bounding box center [714, 395] width 317 height 42
click at [739, 406] on input "Non" at bounding box center [714, 395] width 317 height 42
radio input "true"
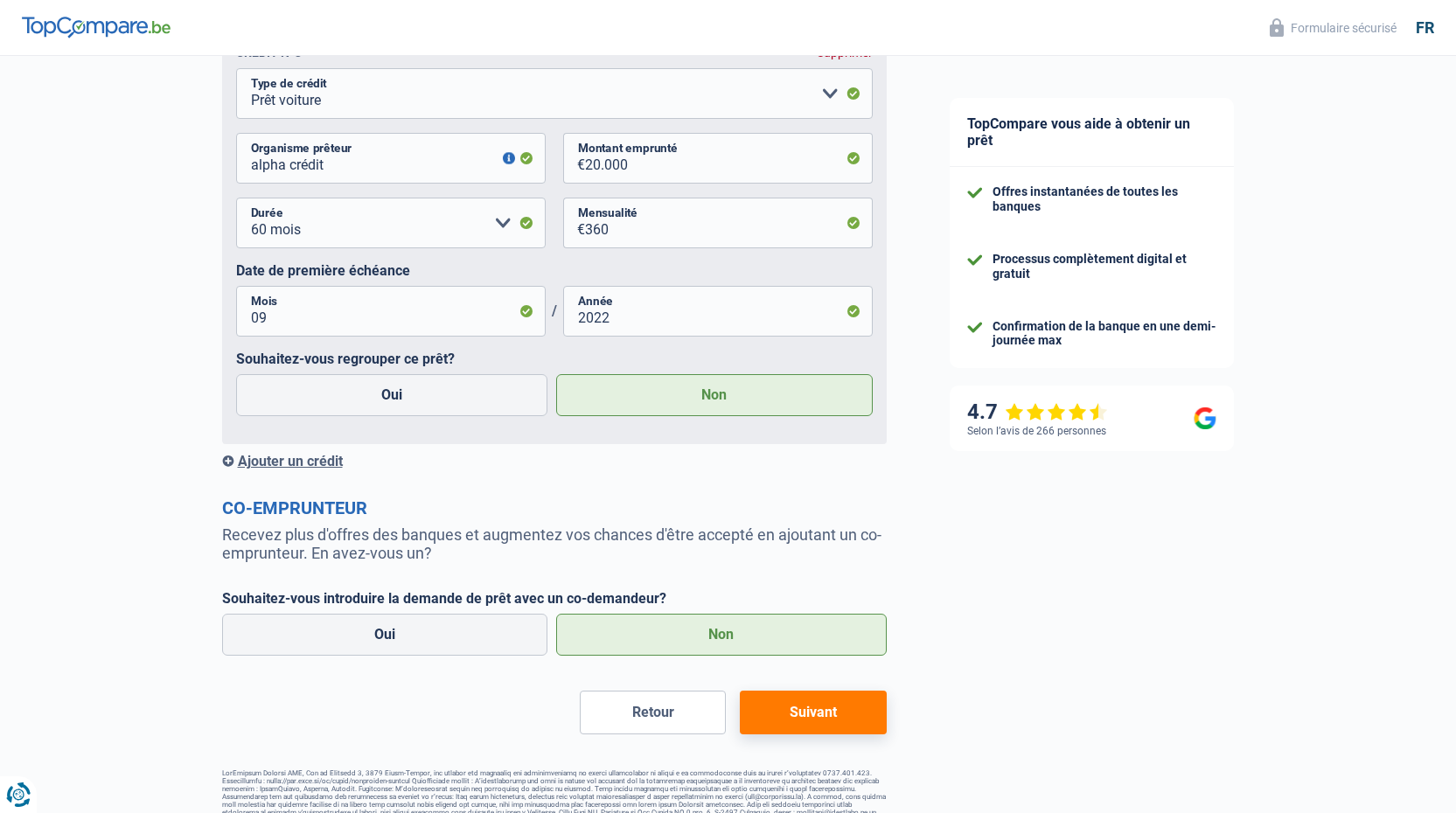
click at [795, 720] on button "Suivant" at bounding box center [812, 712] width 146 height 43
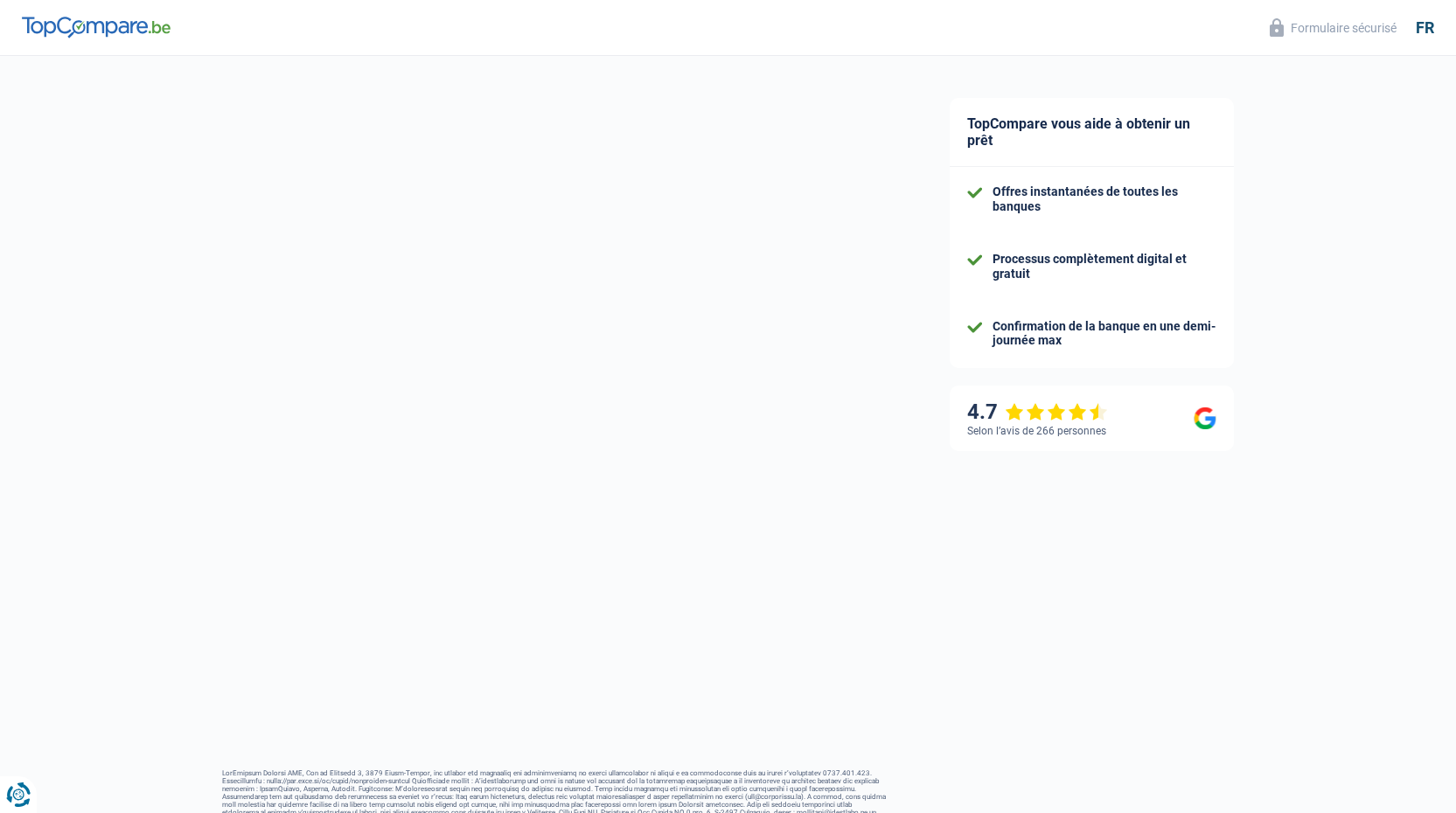
scroll to position [6, 0]
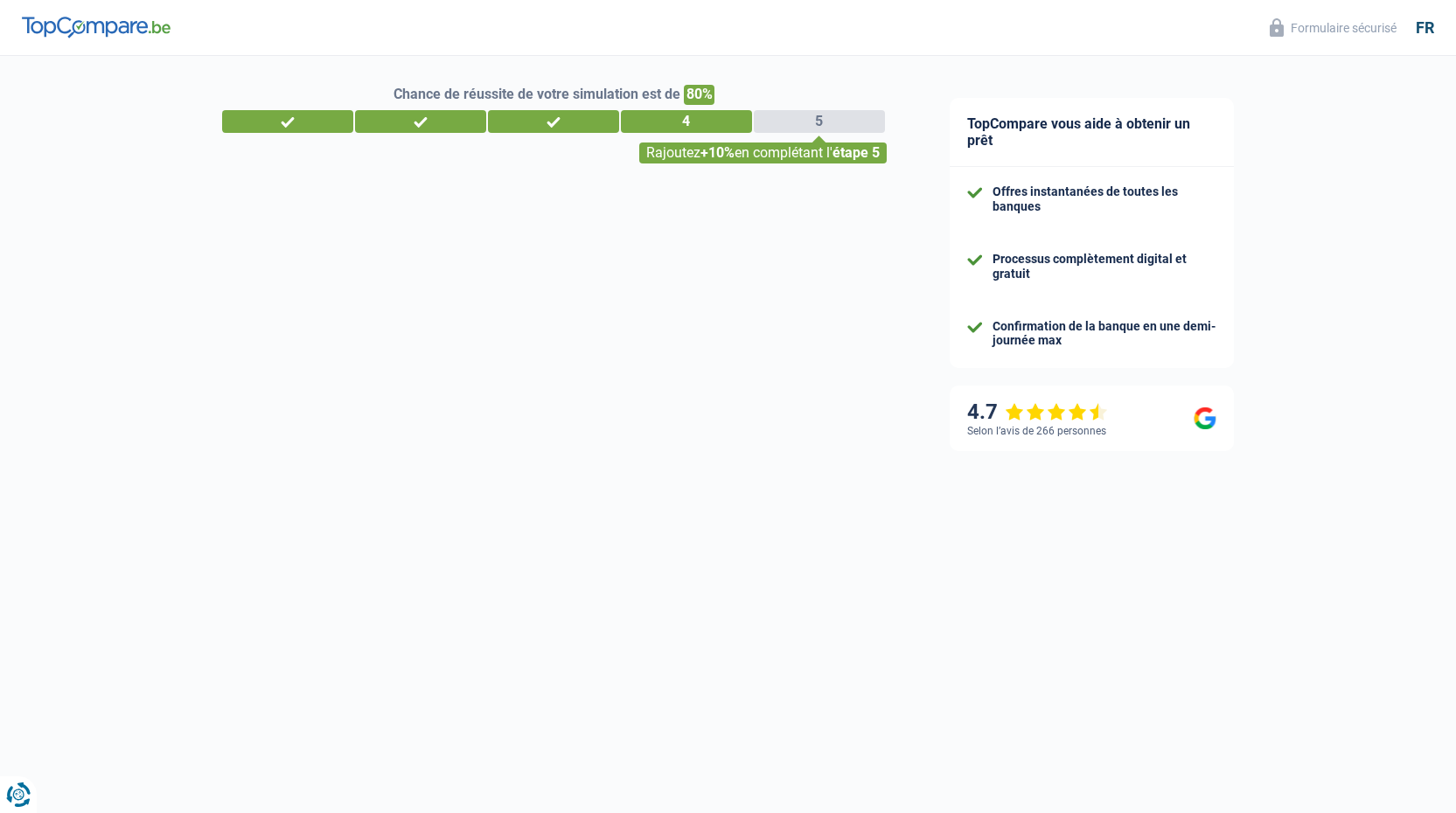
select select "refinancing"
select select "120"
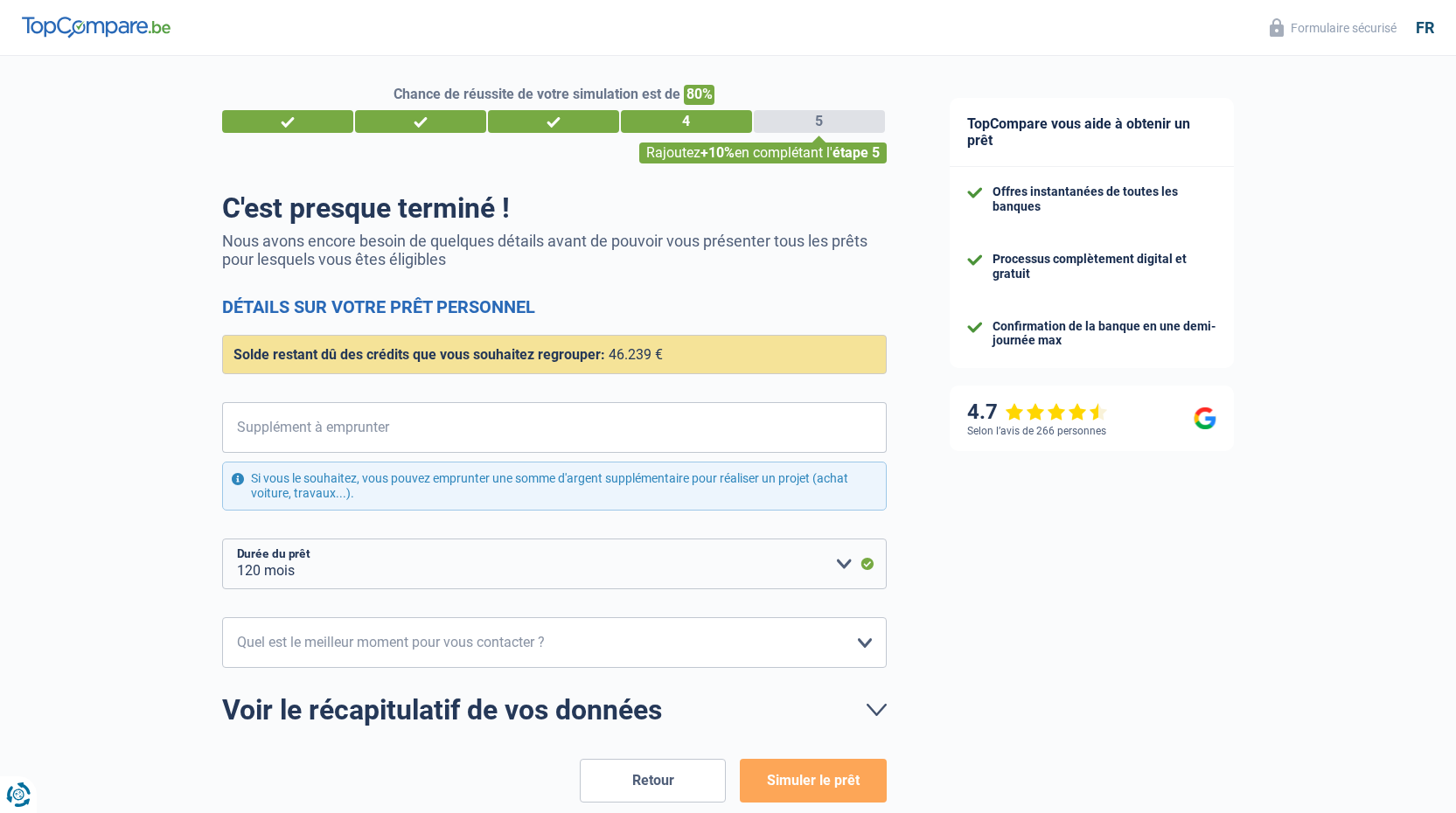
scroll to position [0, 0]
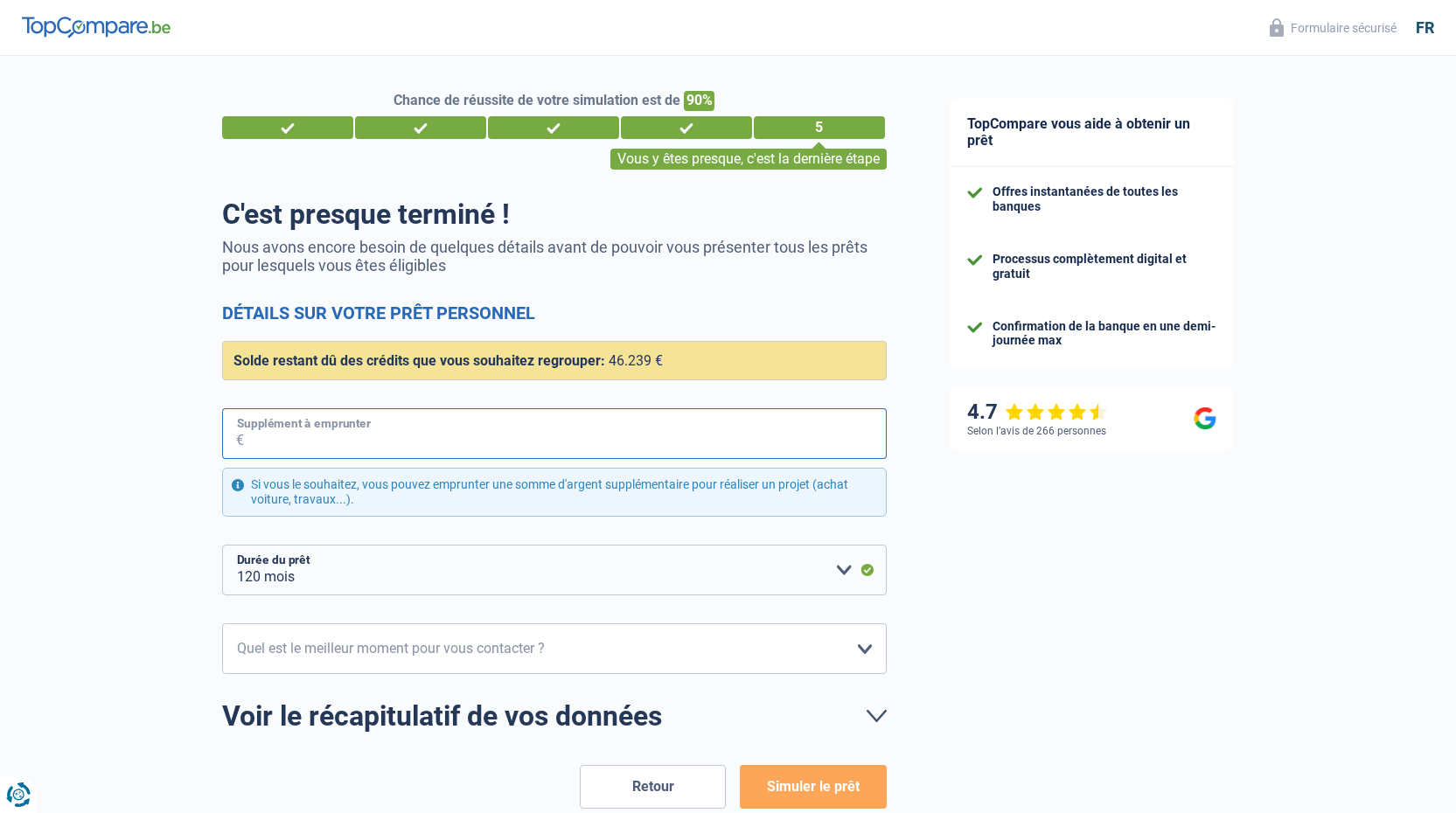
click at [470, 436] on input "Supplément à emprunter" at bounding box center [565, 433] width 643 height 50
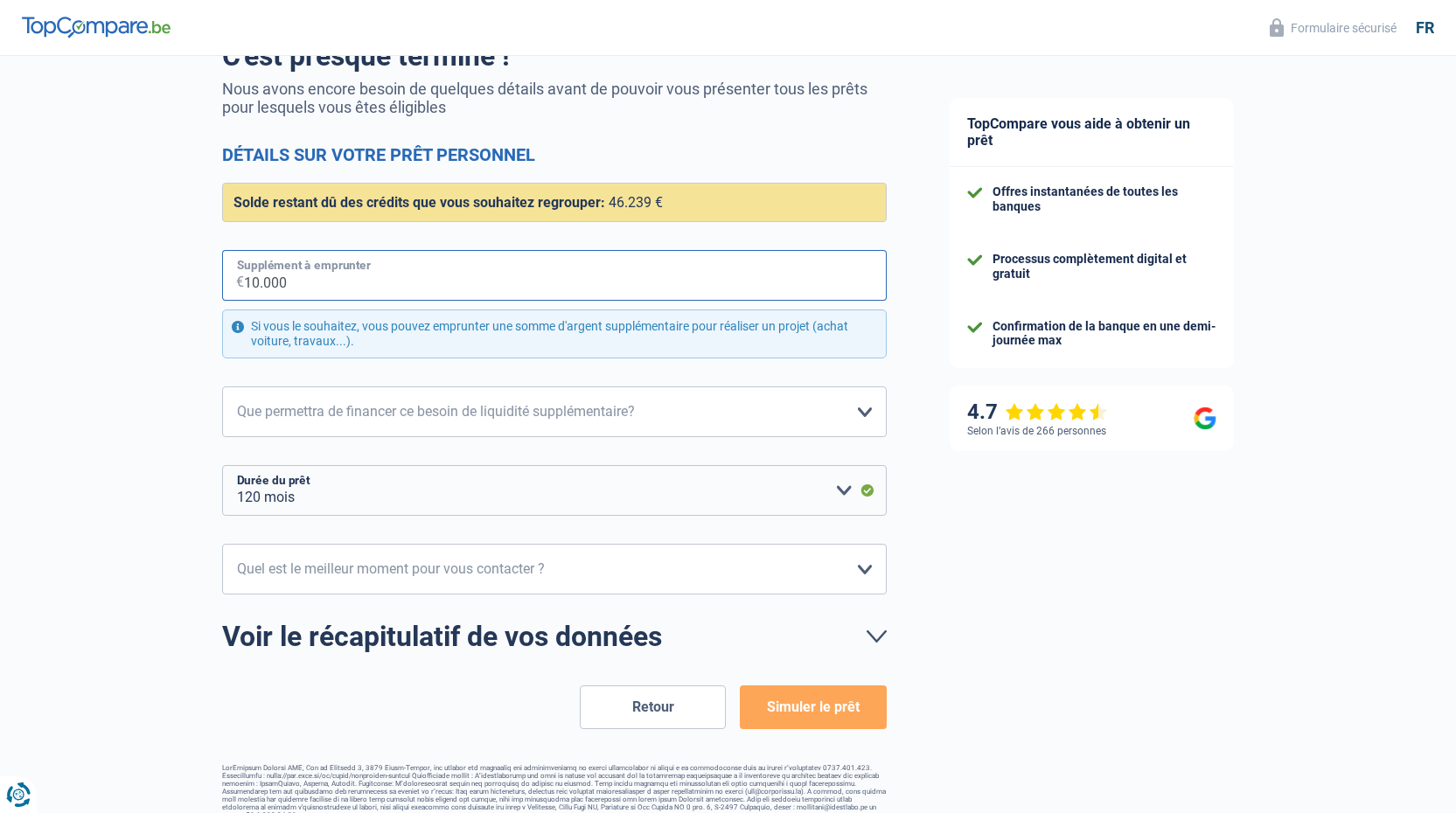
scroll to position [175, 0]
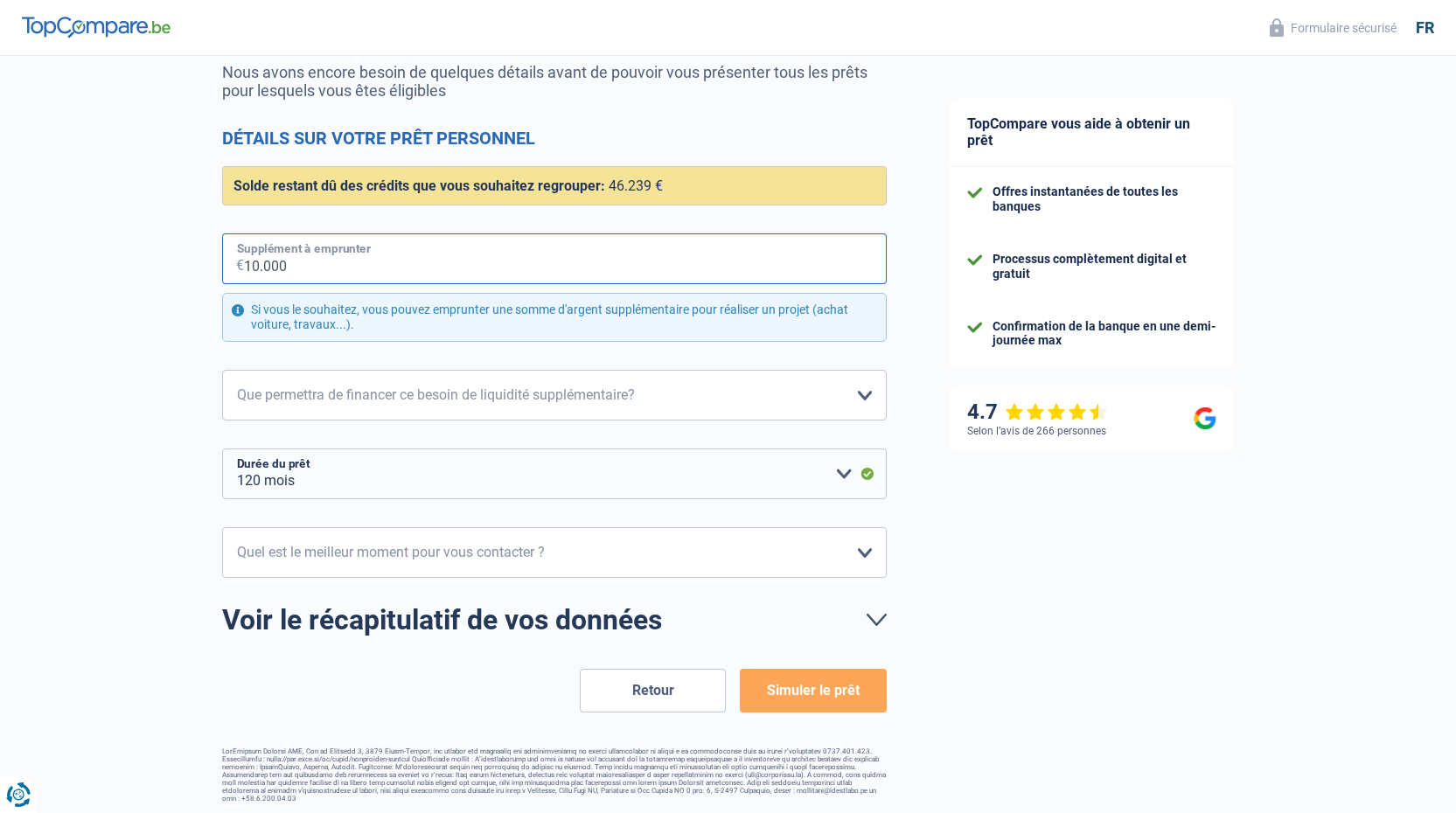
type input "10.000"
click at [428, 392] on select "Confort maison: meubles, textile, peinture, électroménager, outillage non-profe…" at bounding box center [554, 395] width 664 height 50
select select "household"
click at [222, 371] on select "Confort maison: meubles, textile, peinture, électroménager, outillage non-profe…" at bounding box center [554, 395] width 664 height 50
click at [432, 439] on div "Confort maison: meubles, textile, peinture, électroménager, outillage non-profe…" at bounding box center [554, 332] width 664 height 333
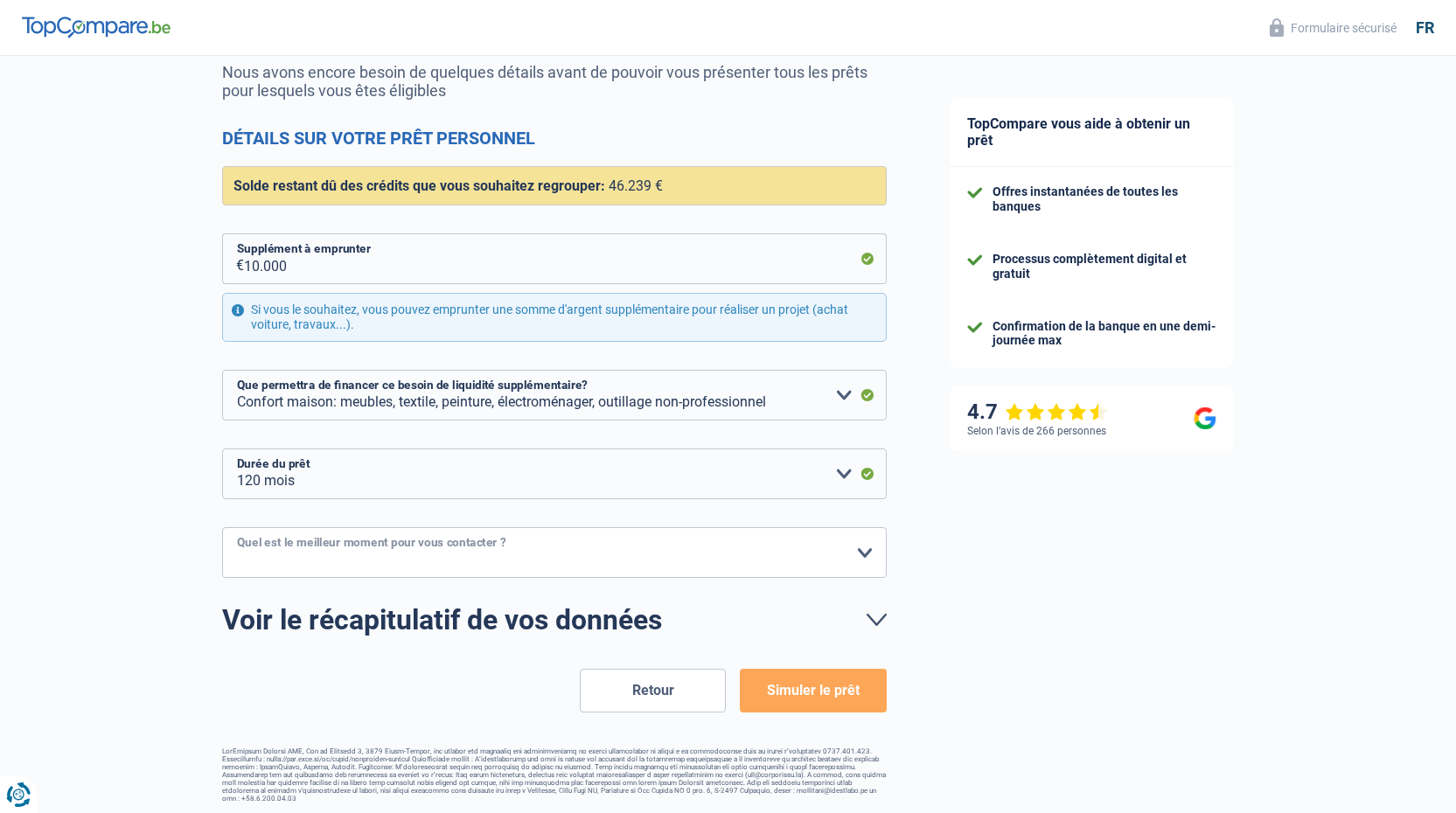
click at [453, 557] on select "10h-12h 12h-14h 14h-16h 16h-18h Veuillez sélectionner une option" at bounding box center [554, 552] width 664 height 50
select select "16-18"
click at [222, 528] on select "10h-12h 12h-14h 14h-16h 16h-18h Veuillez sélectionner une option" at bounding box center [554, 552] width 664 height 50
click at [425, 664] on form "C'est presque terminé ! Nous avons encore besoin de quelques détails avant de p…" at bounding box center [554, 367] width 664 height 690
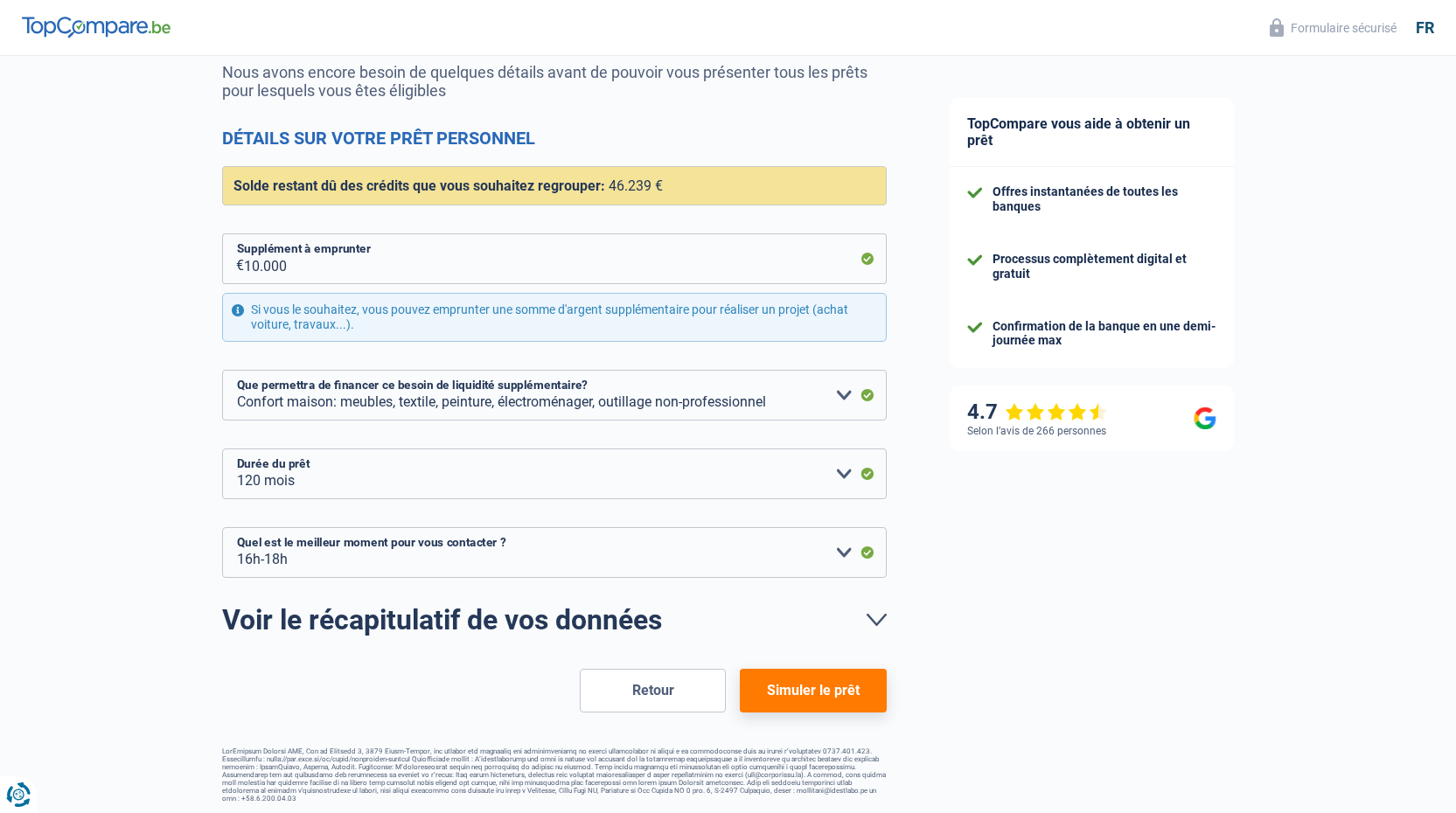
click at [812, 689] on button "Simuler le prêt" at bounding box center [812, 691] width 146 height 43
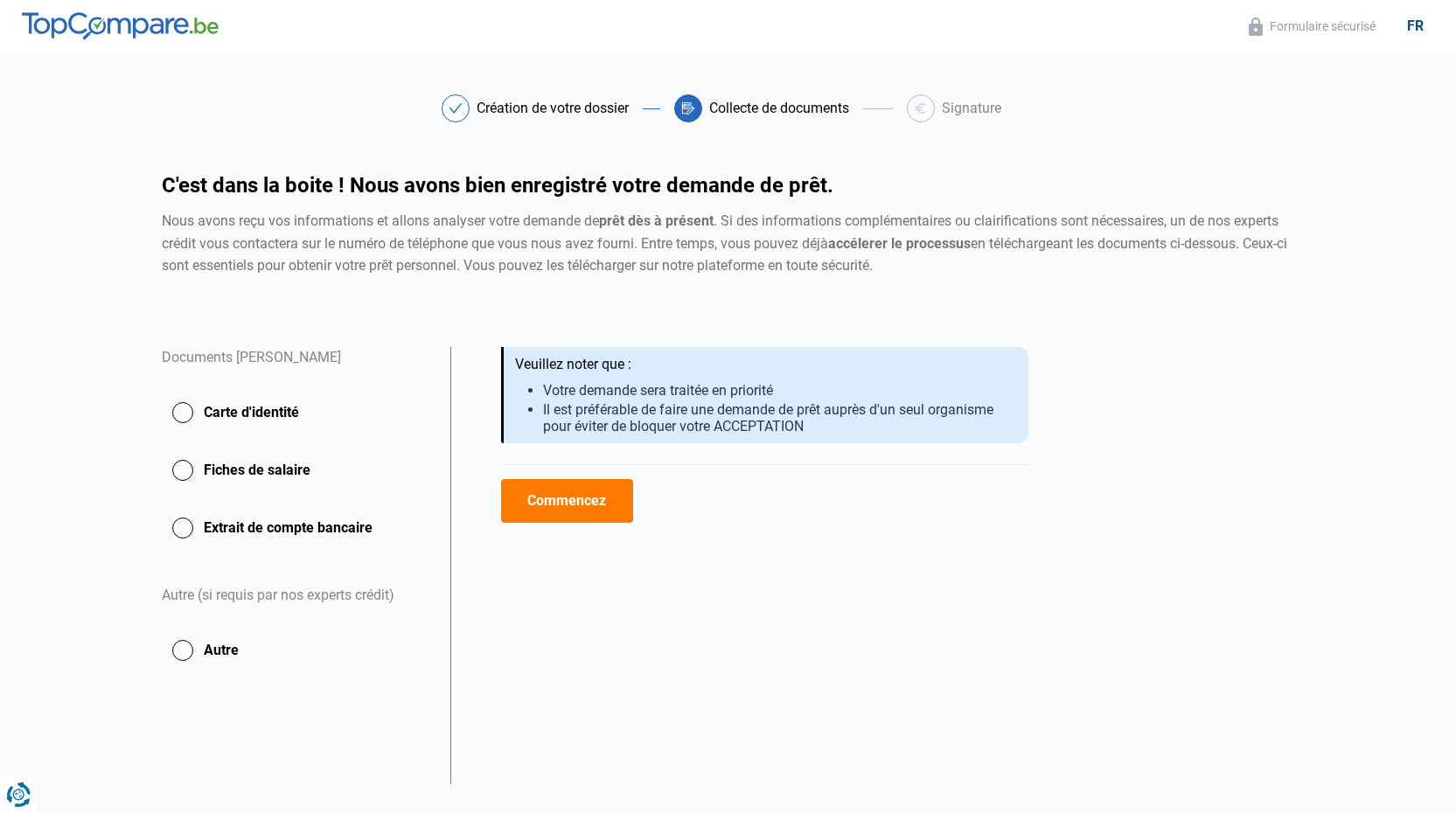
click at [551, 510] on button "Commencez" at bounding box center [567, 500] width 132 height 43
